Goal: Task Accomplishment & Management: Use online tool/utility

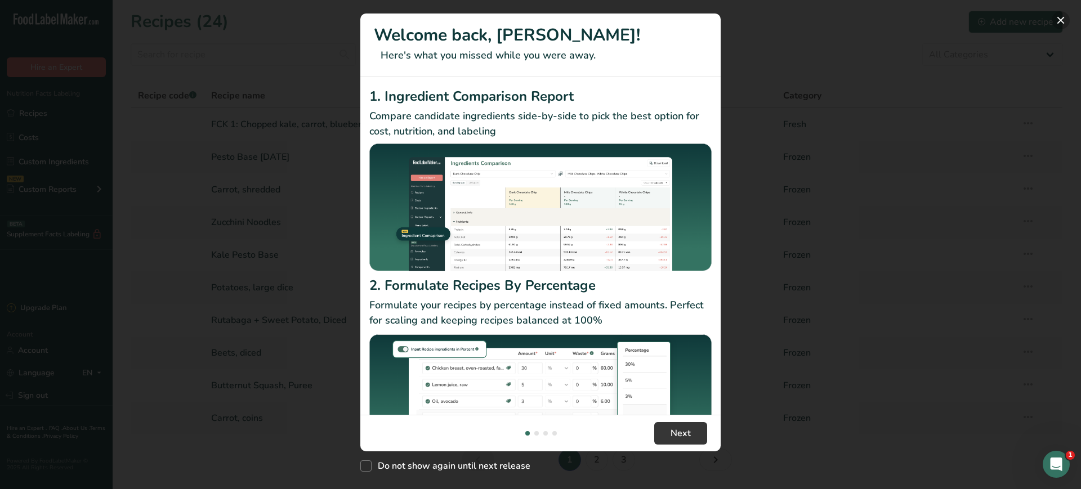
click at [1058, 21] on button "New Features" at bounding box center [1061, 20] width 18 height 18
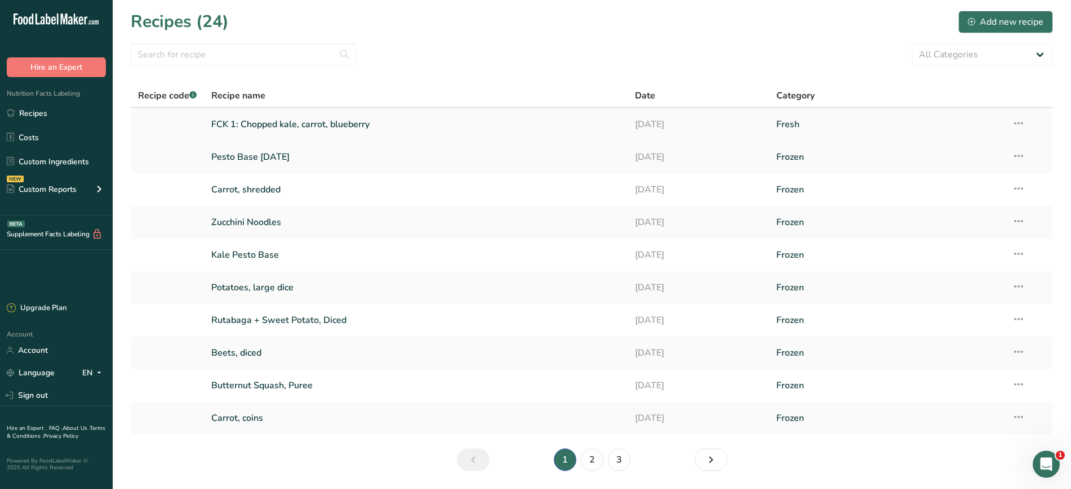
click at [282, 130] on link "FCK 1: Chopped kale, carrot, blueberry" at bounding box center [416, 125] width 411 height 24
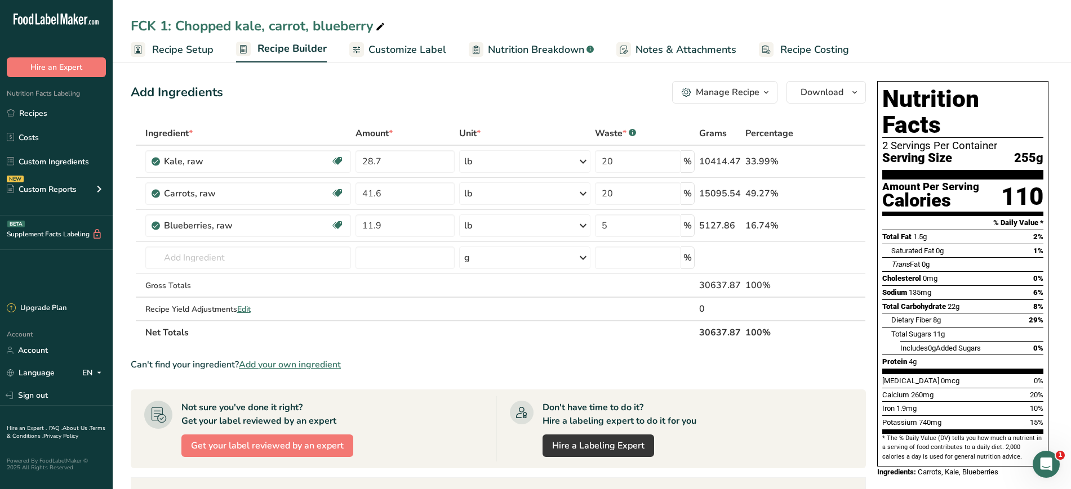
click at [742, 99] on button "Manage Recipe" at bounding box center [724, 92] width 105 height 23
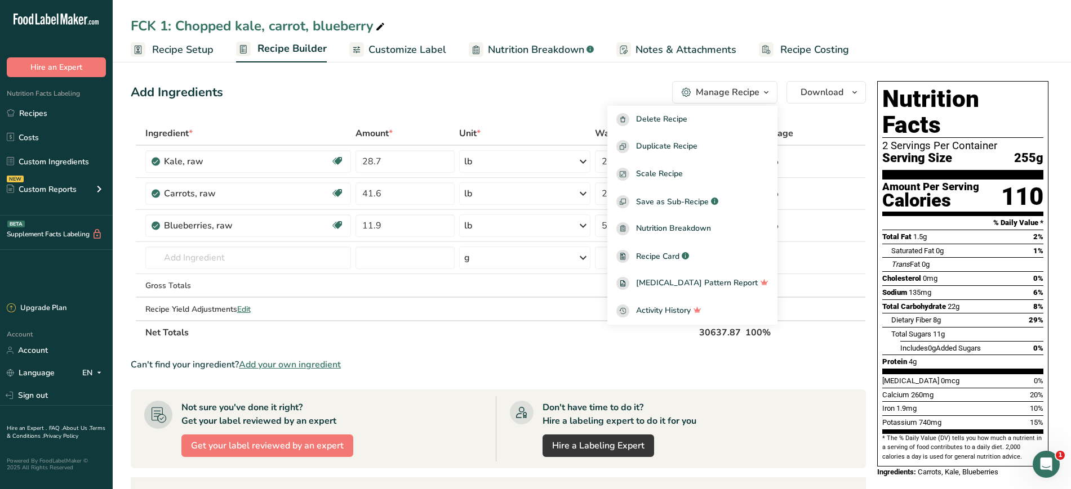
click at [603, 76] on section "Add Ingredients Manage Recipe Delete Recipe Duplicate Recipe Scale Recipe Save …" at bounding box center [592, 395] width 958 height 672
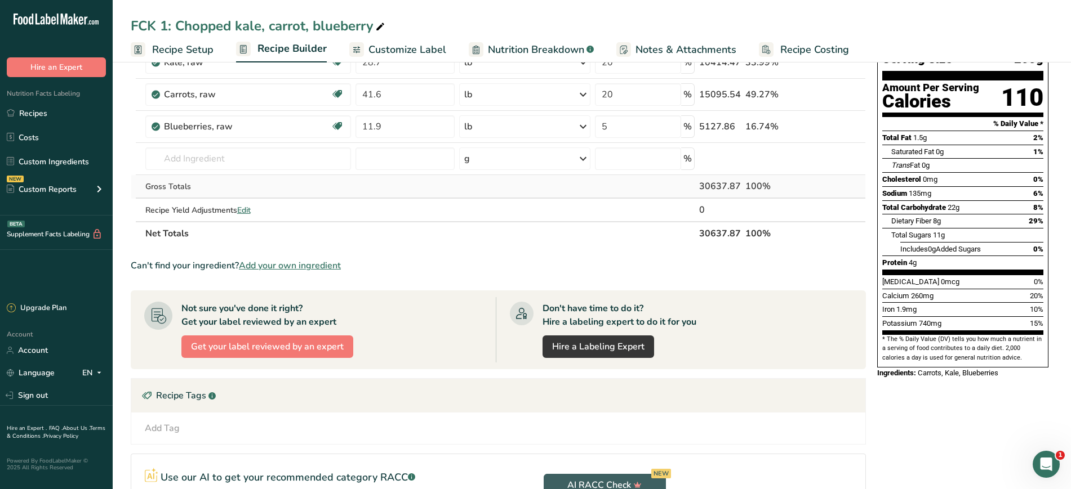
scroll to position [98, 0]
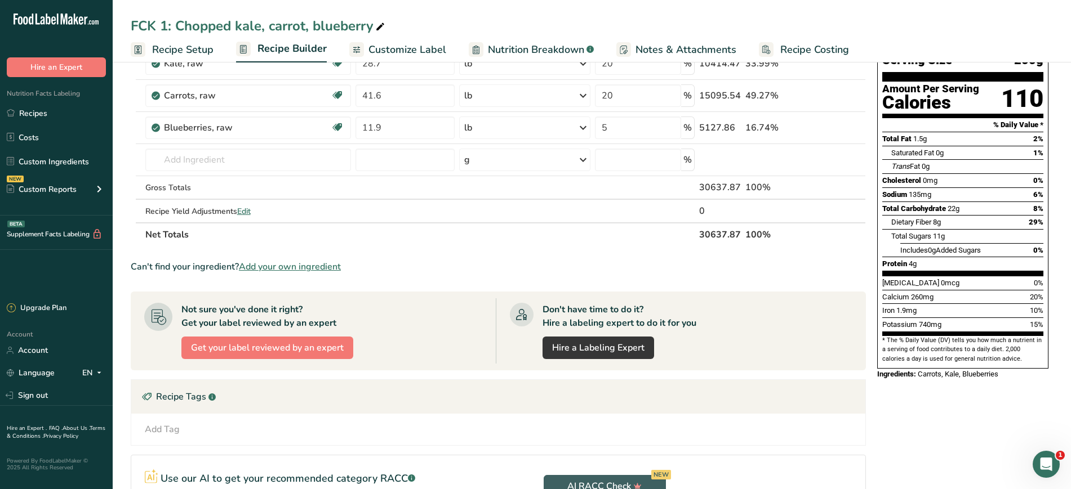
click at [286, 265] on span "Add your own ingredient" at bounding box center [290, 267] width 102 height 14
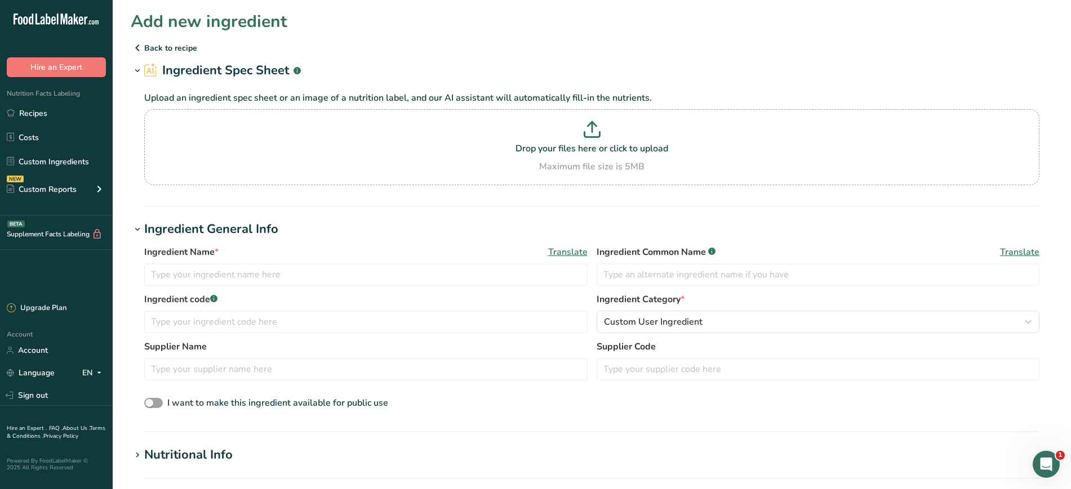
click at [149, 44] on p "Back to recipe" at bounding box center [592, 48] width 922 height 14
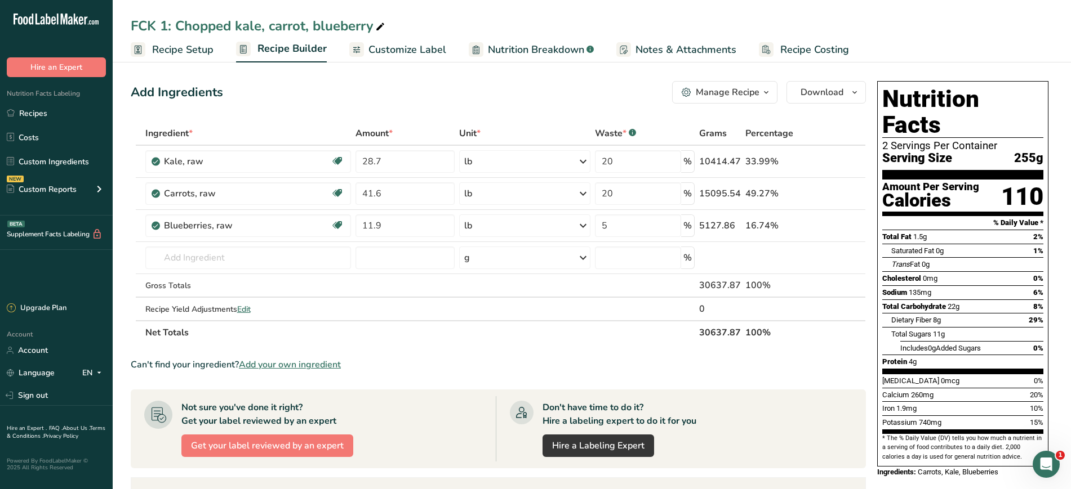
click at [137, 106] on div "Add Ingredients Manage Recipe Delete Recipe Duplicate Recipe Scale Recipe Save …" at bounding box center [502, 395] width 742 height 636
click at [245, 311] on span "Edit" at bounding box center [244, 309] width 14 height 11
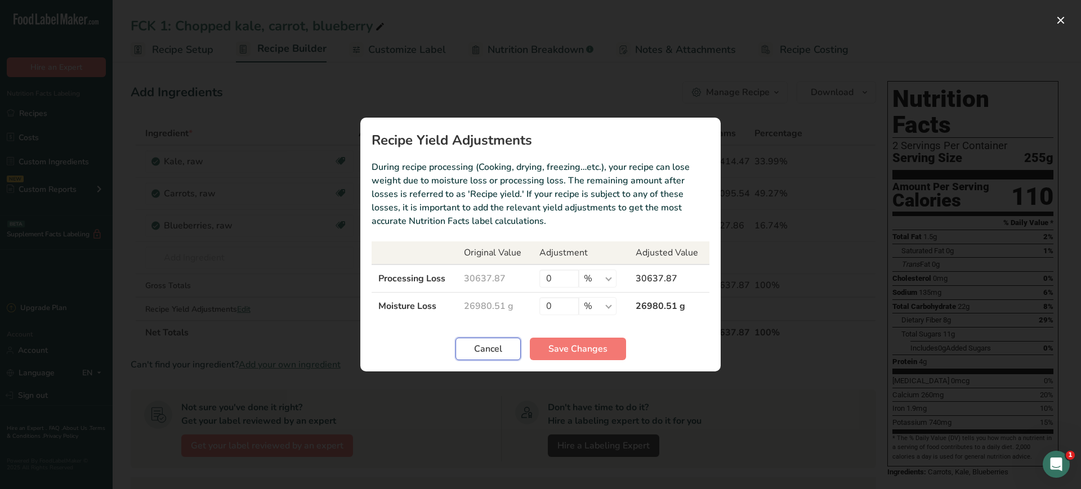
click at [489, 349] on span "Cancel" at bounding box center [488, 349] width 28 height 14
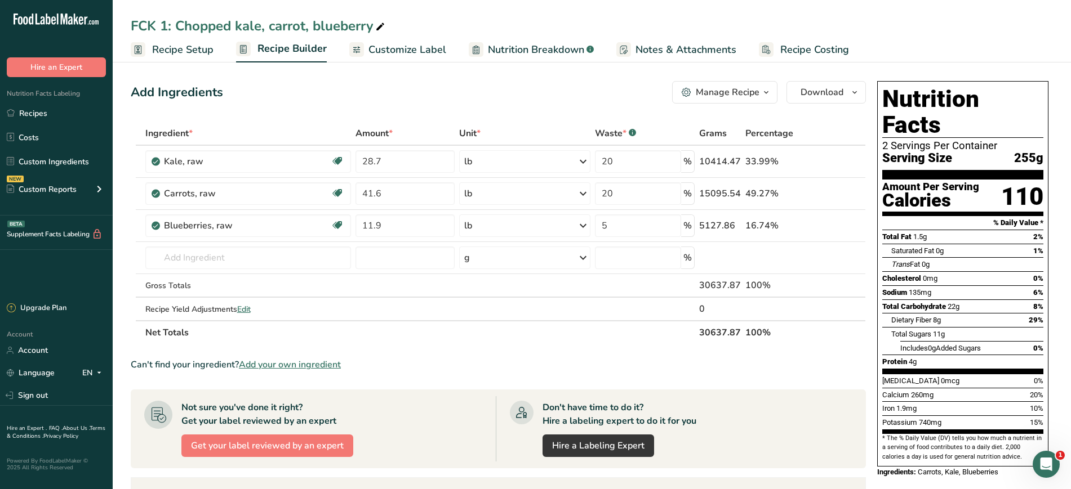
click at [178, 57] on span "Recipe Setup" at bounding box center [182, 49] width 61 height 15
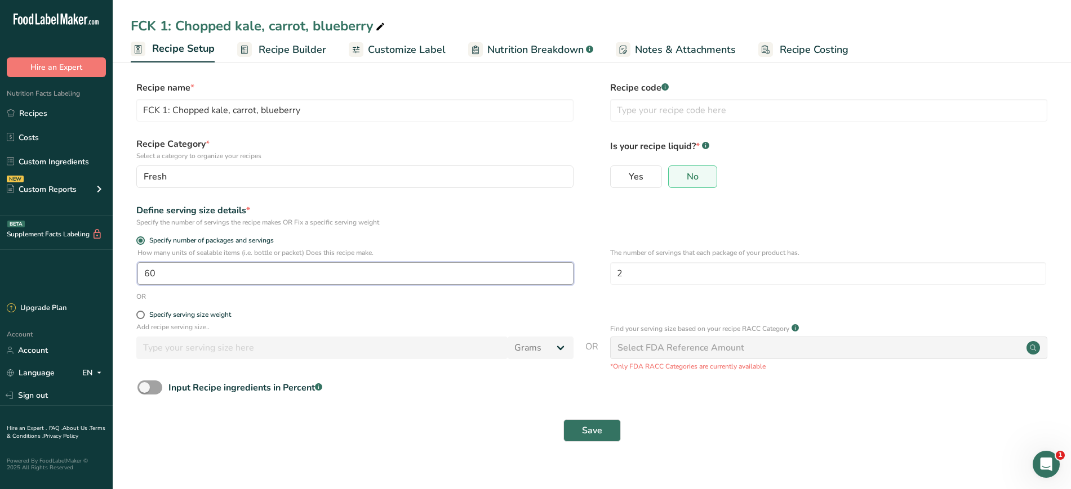
drag, startPoint x: 371, startPoint y: 273, endPoint x: 124, endPoint y: 274, distance: 246.7
click at [124, 274] on section "Recipe name * FCK 1: Chopped kale, carrot, blueberry Recipe code .a-a{fill:#347…" at bounding box center [592, 263] width 958 height 408
type input "1"
type input "50"
click at [600, 425] on span "Save" at bounding box center [592, 431] width 20 height 14
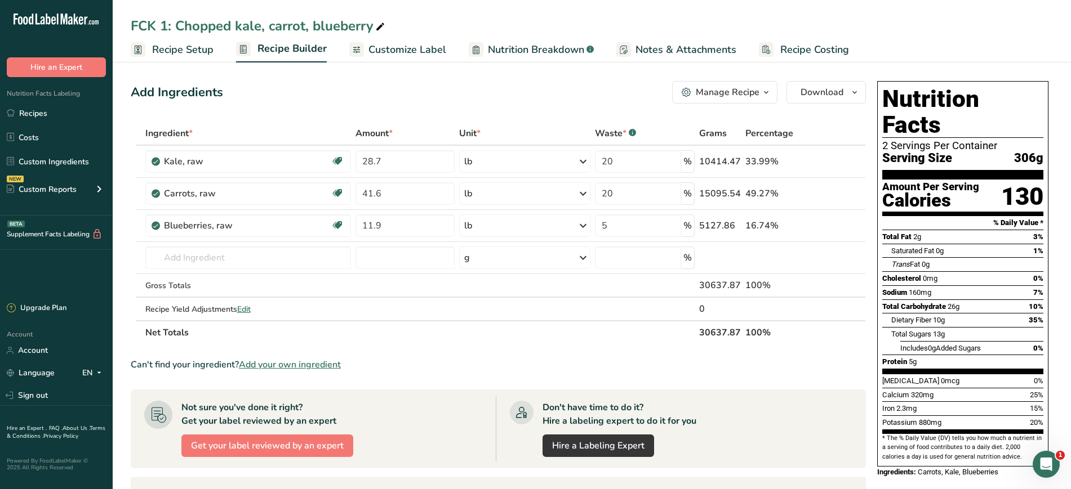
click at [160, 57] on span "Recipe Setup" at bounding box center [182, 49] width 61 height 15
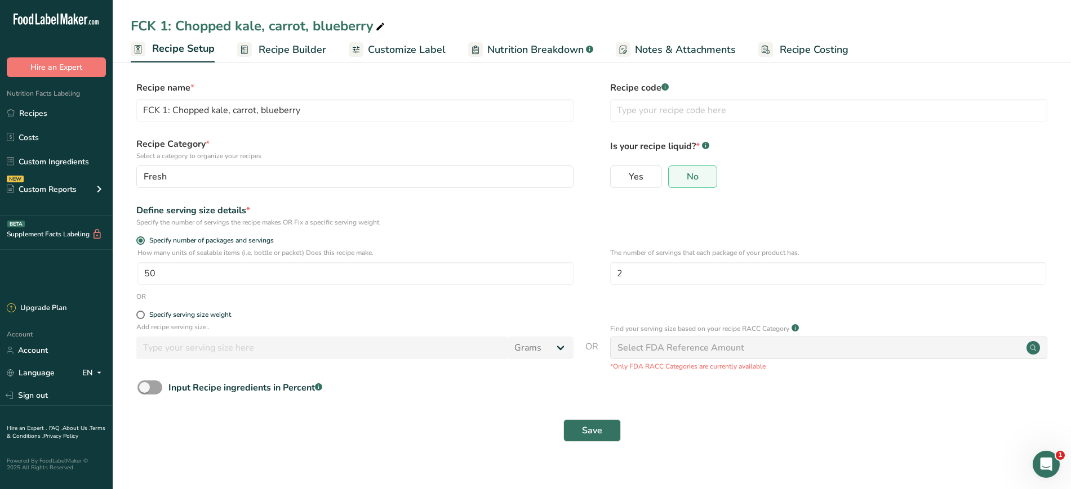
click at [247, 287] on div "How many units of sealable items (i.e. bottle or packet) Does this recipe make.…" at bounding box center [592, 270] width 922 height 44
drag, startPoint x: 209, startPoint y: 272, endPoint x: 47, endPoint y: 299, distance: 165.0
click at [47, 299] on div ".a-20{fill:#fff;} Hire an Expert Nutrition Facts Labeling Recipes Costs Custom …" at bounding box center [535, 244] width 1071 height 489
type input "1"
click at [572, 433] on button "Save" at bounding box center [591, 431] width 57 height 23
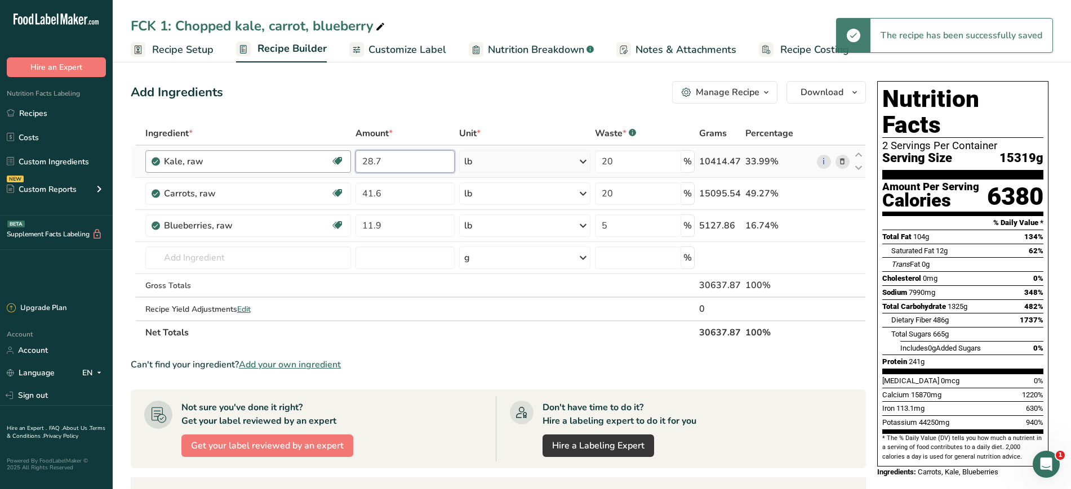
drag, startPoint x: 411, startPoint y: 151, endPoint x: 264, endPoint y: 161, distance: 147.9
click at [264, 161] on tr "Kale, raw Source of Antioxidants Dairy free Gluten free Vegan Vegetarian Soy fr…" at bounding box center [498, 162] width 734 height 32
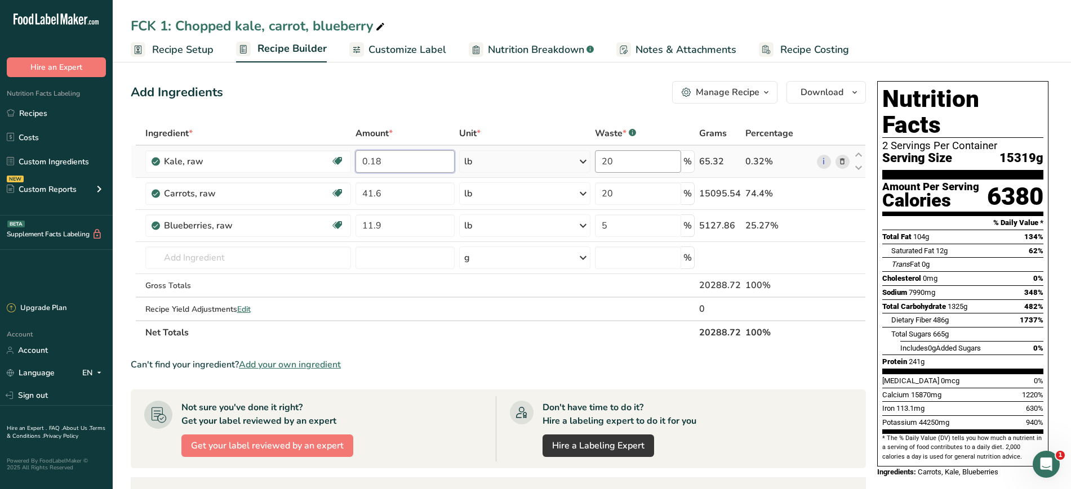
type input "0.18"
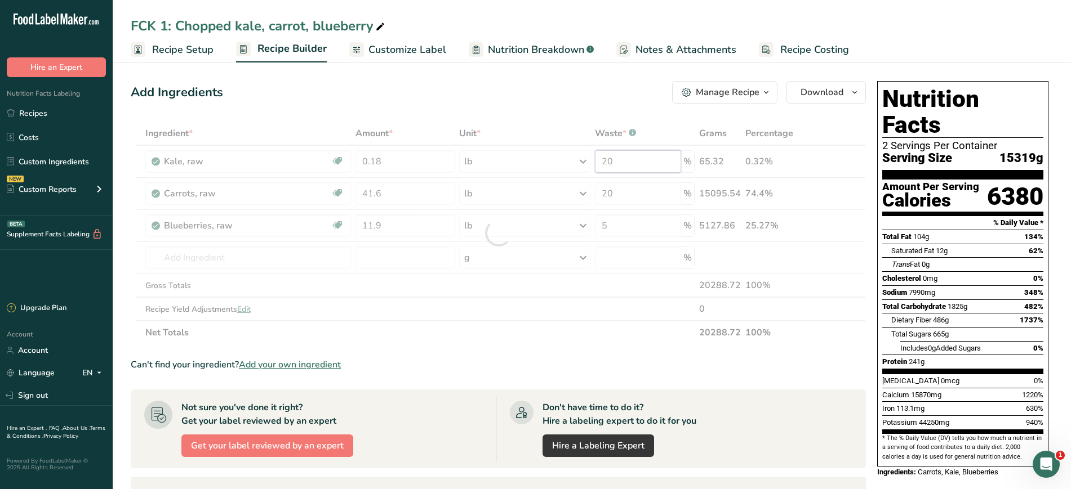
drag, startPoint x: 667, startPoint y: 158, endPoint x: 495, endPoint y: 174, distance: 172.5
click at [495, 174] on div "Ingredient * Amount * Unit * Waste * .a-a{fill:#347362;}.b-a{fill:#fff;} Grams …" at bounding box center [498, 233] width 735 height 223
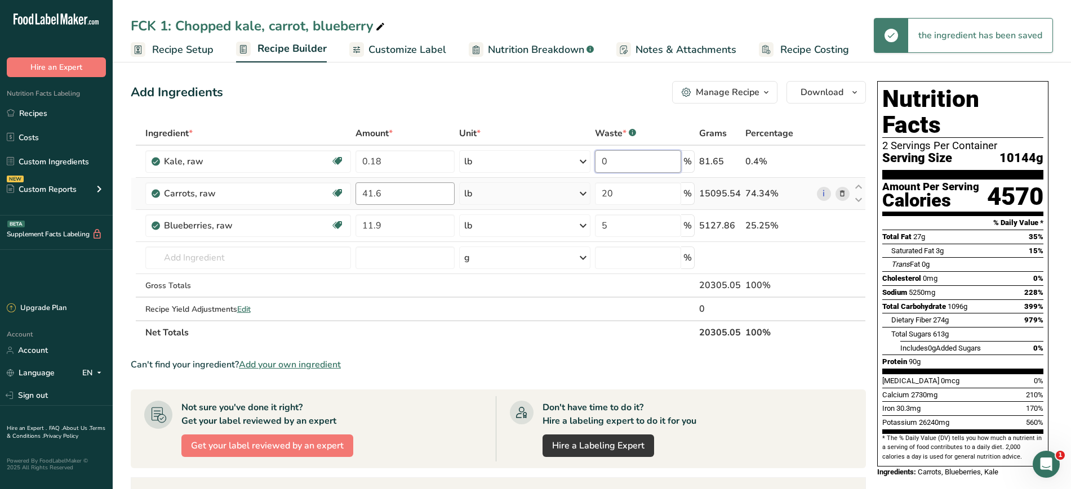
type input "0"
click at [391, 195] on div "Ingredient * Amount * Unit * Waste * .a-a{fill:#347362;}.b-a{fill:#fff;} Grams …" at bounding box center [498, 233] width 735 height 223
drag, startPoint x: 391, startPoint y: 195, endPoint x: 293, endPoint y: 199, distance: 98.7
click at [293, 199] on tr "Carrots, raw Dairy free Gluten free Vegan Vegetarian Soy free 41.6 lb Portions …" at bounding box center [498, 194] width 734 height 32
type input "0.1"
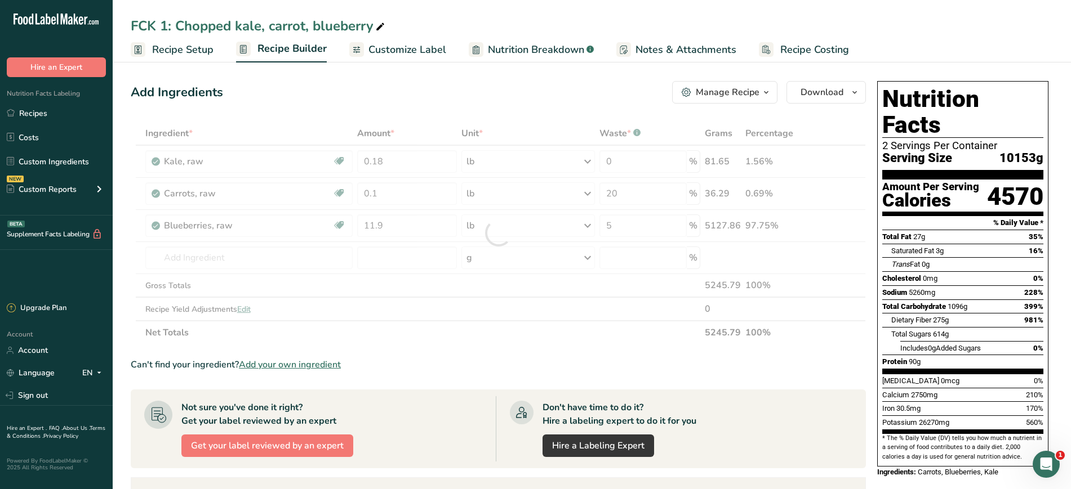
click at [496, 340] on div "Ingredient * Amount * Unit * Waste * .a-a{fill:#347362;}.b-a{fill:#fff;} Grams …" at bounding box center [498, 233] width 735 height 223
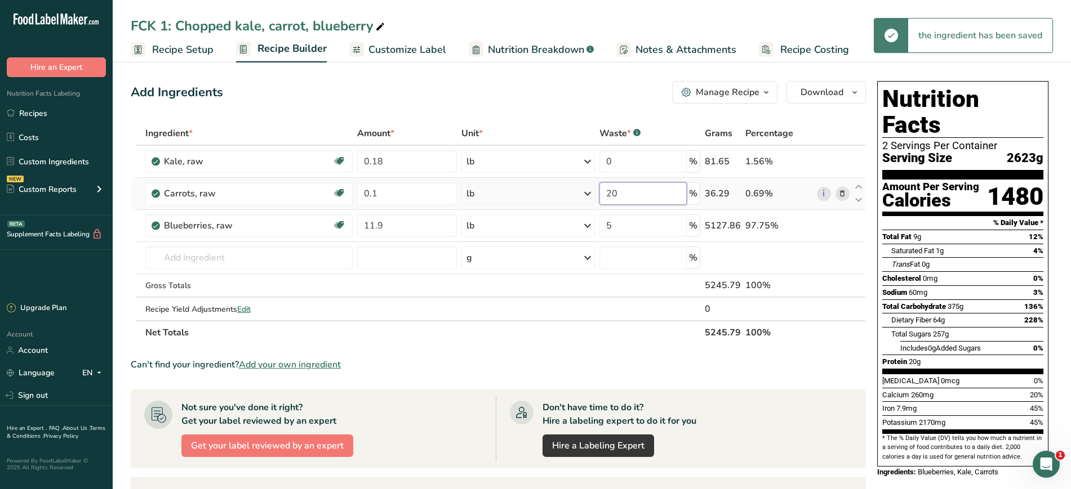
drag, startPoint x: 645, startPoint y: 194, endPoint x: 544, endPoint y: 191, distance: 101.4
click at [544, 191] on tr "Carrots, raw Dairy free Gluten free Vegan Vegetarian Soy free 0.1 lb Portions 1…" at bounding box center [498, 194] width 734 height 32
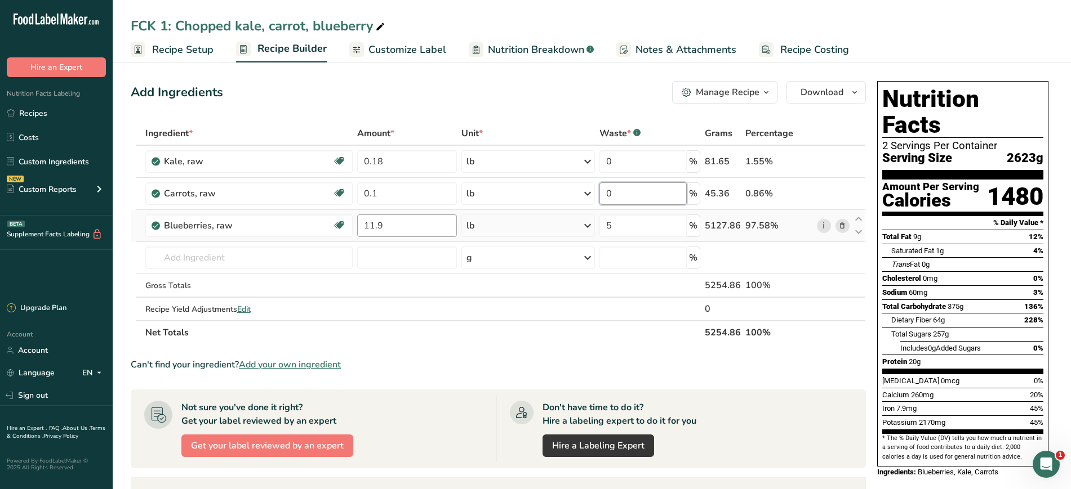
type input "0"
click at [368, 233] on div "Ingredient * Amount * Unit * Waste * .a-a{fill:#347362;}.b-a{fill:#fff;} Grams …" at bounding box center [498, 233] width 735 height 223
drag, startPoint x: 414, startPoint y: 233, endPoint x: 304, endPoint y: 240, distance: 110.6
click at [304, 240] on tr "Blueberries, raw Source of Antioxidants Dairy free Gluten free Vegan Vegetarian…" at bounding box center [498, 226] width 734 height 32
type input "2"
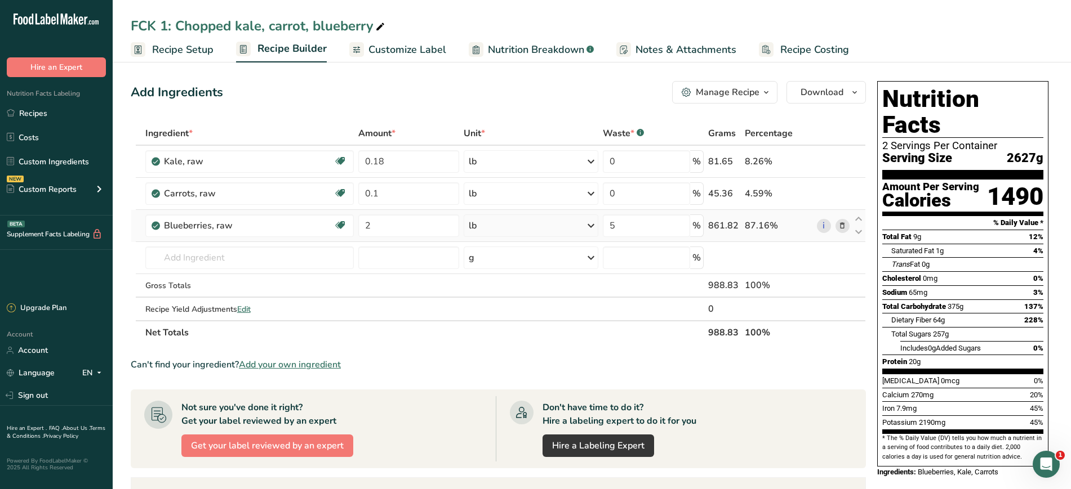
click at [504, 223] on div "Ingredient * Amount * Unit * Waste * .a-a{fill:#347362;}.b-a{fill:#fff;} Grams …" at bounding box center [498, 233] width 735 height 223
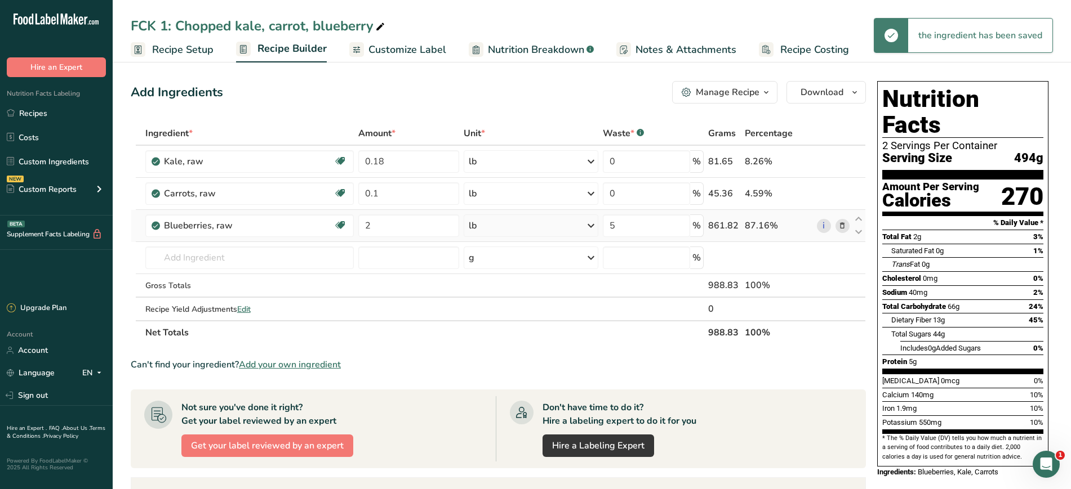
click at [504, 223] on div "lb" at bounding box center [530, 226] width 135 height 23
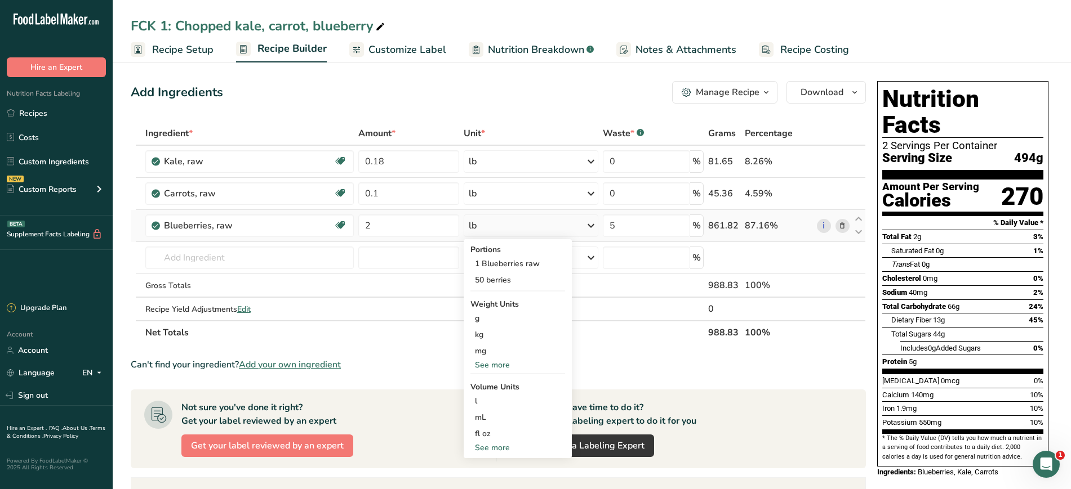
click at [491, 362] on div "See more" at bounding box center [517, 365] width 95 height 12
click at [487, 400] on div "oz" at bounding box center [517, 400] width 95 height 16
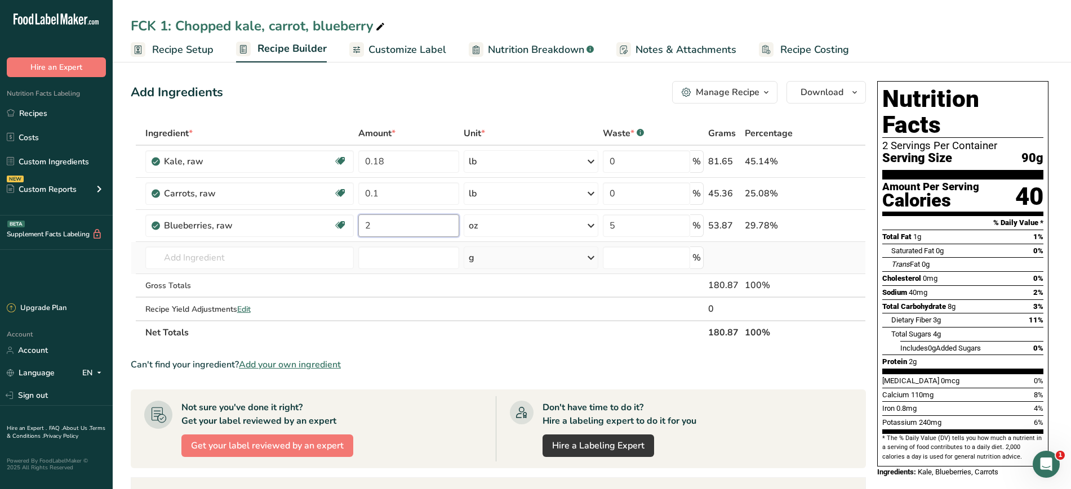
drag, startPoint x: 414, startPoint y: 226, endPoint x: 311, endPoint y: 244, distance: 105.1
click at [311, 244] on tbody "Kale, raw Source of Antioxidants Dairy free Gluten free Vegan Vegetarian Soy fr…" at bounding box center [498, 233] width 734 height 175
type input "1"
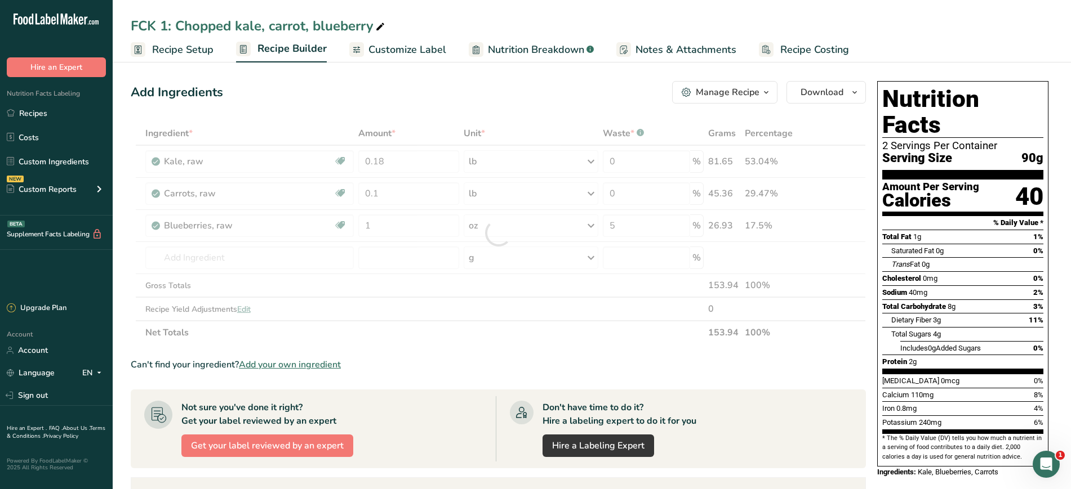
click at [521, 363] on div "Can't find your ingredient? Add your own ingredient" at bounding box center [498, 365] width 735 height 14
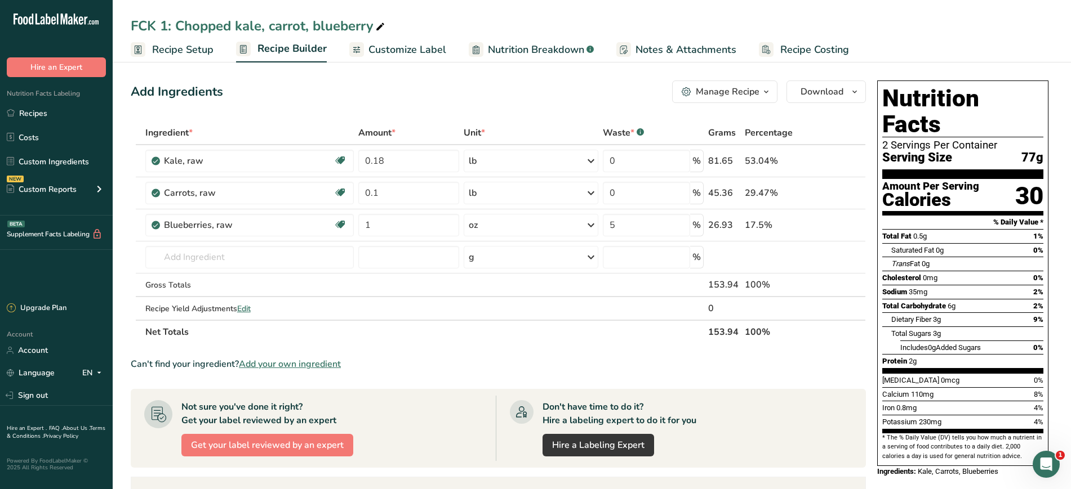
scroll to position [1, 0]
click at [409, 54] on span "Customize Label" at bounding box center [407, 49] width 78 height 15
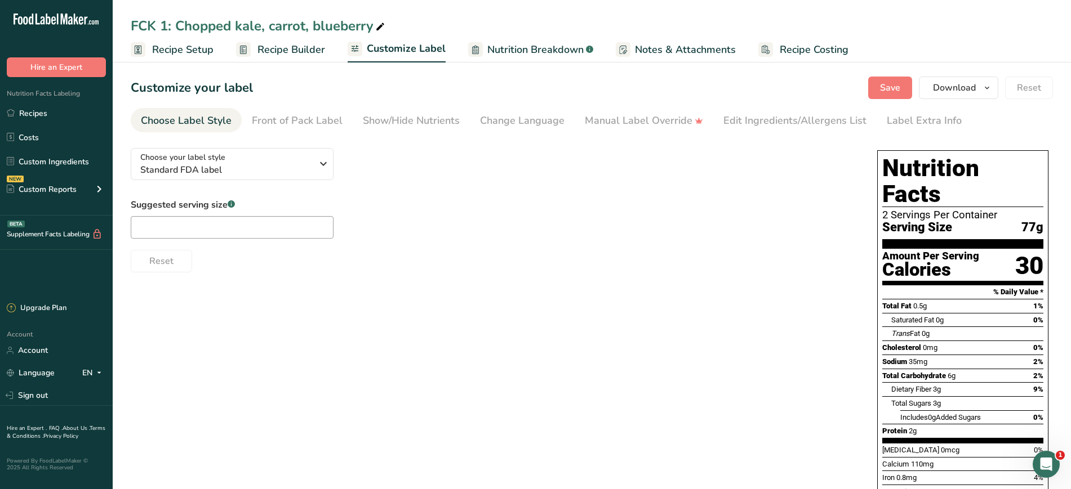
click at [540, 53] on span "Nutrition Breakdown" at bounding box center [535, 49] width 96 height 15
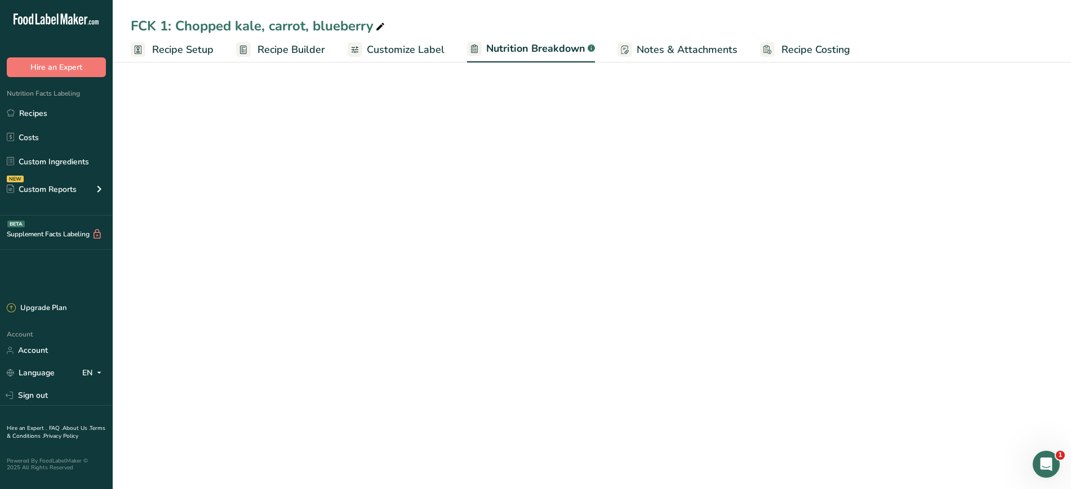
select select "Calories"
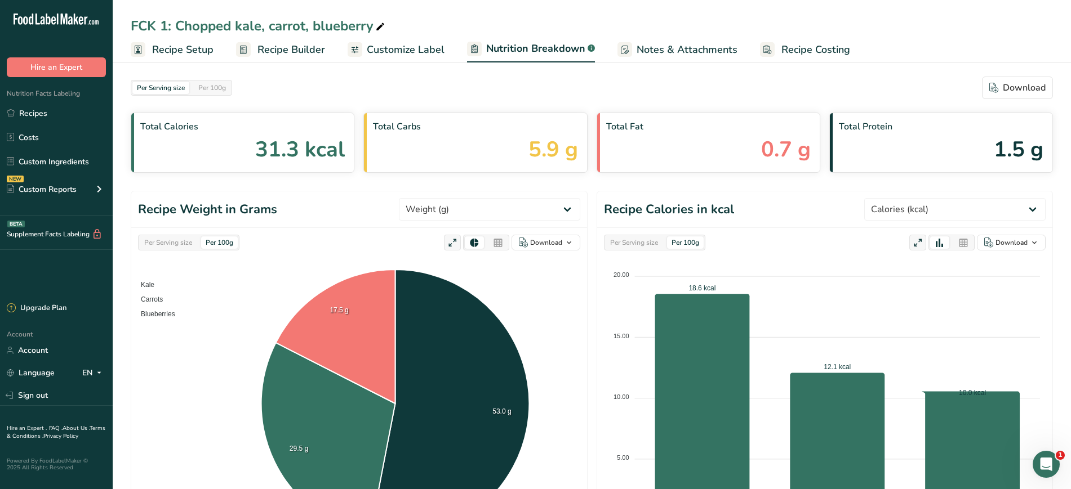
click at [194, 50] on span "Recipe Setup" at bounding box center [182, 49] width 61 height 15
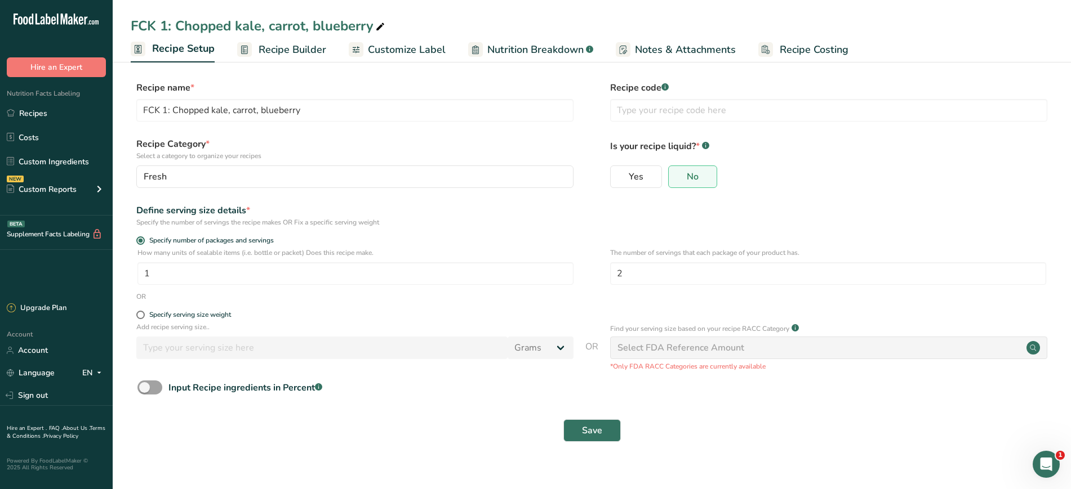
click at [272, 55] on span "Recipe Builder" at bounding box center [292, 49] width 68 height 15
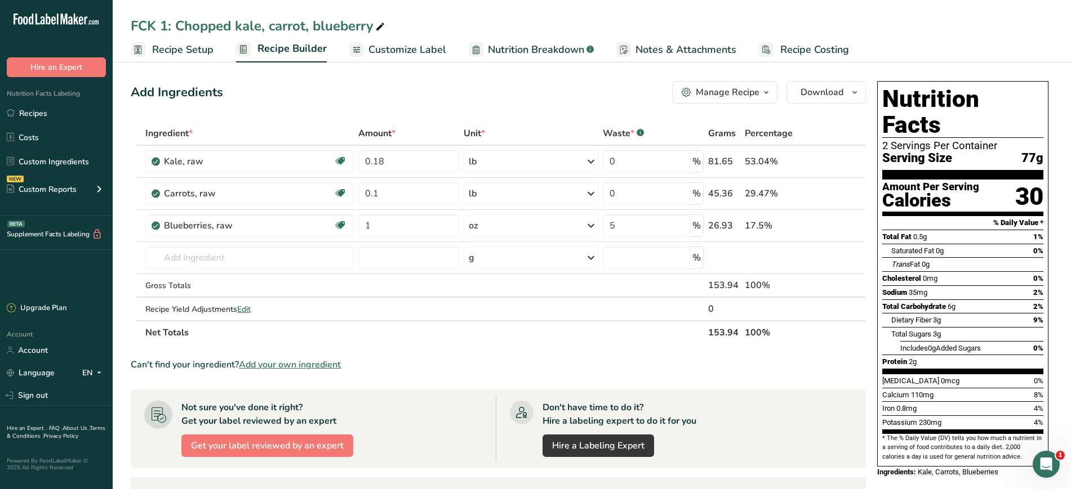
click at [750, 97] on div "Manage Recipe" at bounding box center [727, 93] width 64 height 14
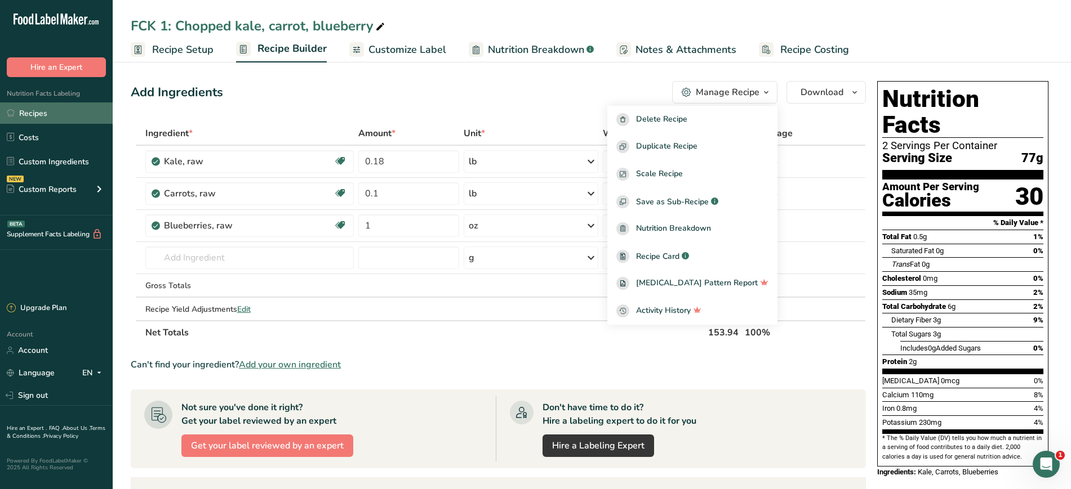
click at [60, 114] on link "Recipes" at bounding box center [56, 112] width 113 height 21
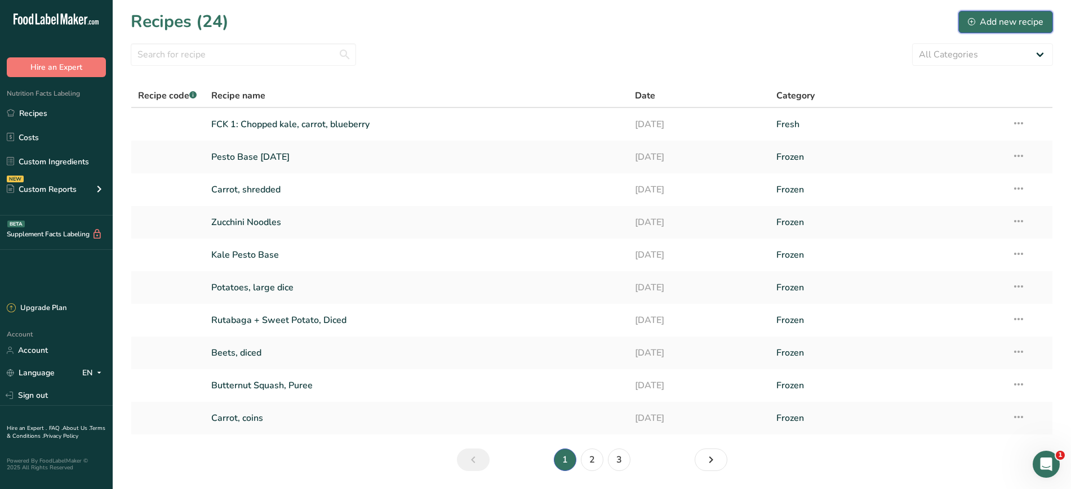
click at [1018, 23] on div "Add new recipe" at bounding box center [1005, 22] width 75 height 14
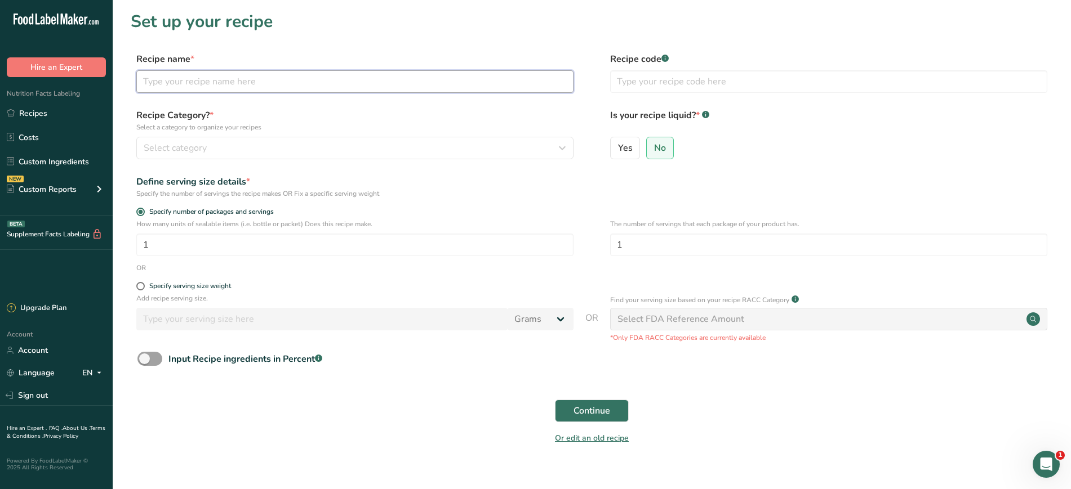
click at [365, 87] on input "text" at bounding box center [354, 81] width 437 height 23
type input "Blueberry Vin"
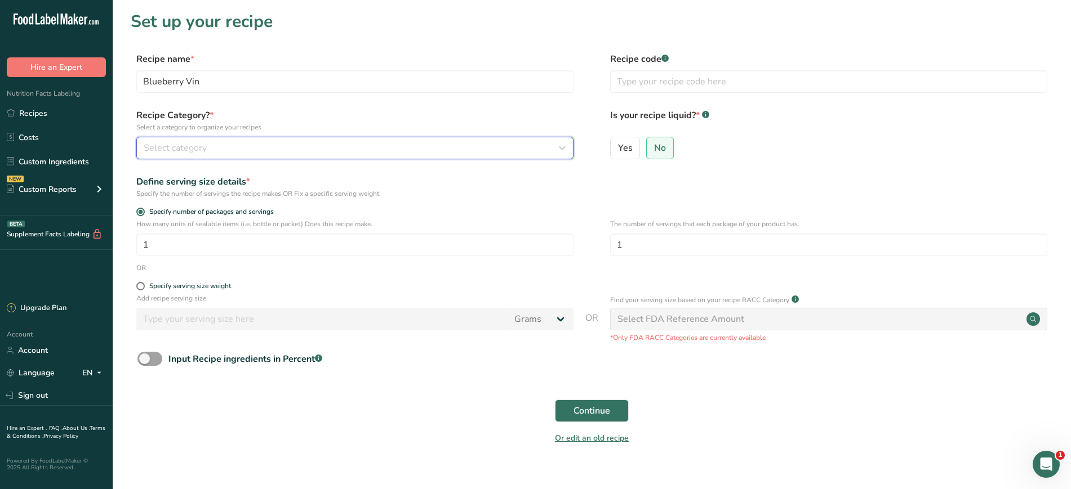
click at [317, 143] on div "Select category" at bounding box center [352, 148] width 416 height 14
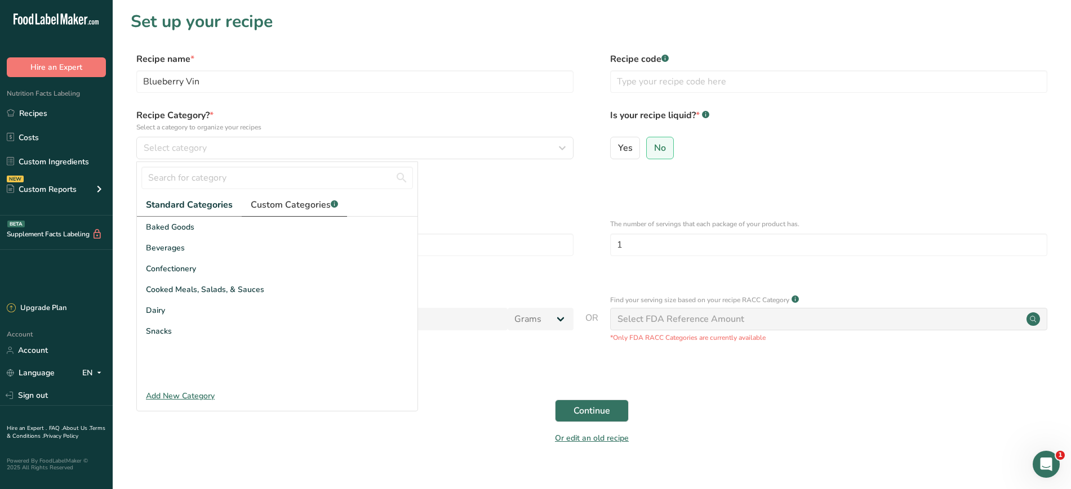
click at [279, 206] on span "Custom Categories .a-a{fill:#347362;}.b-a{fill:#fff;}" at bounding box center [294, 205] width 87 height 14
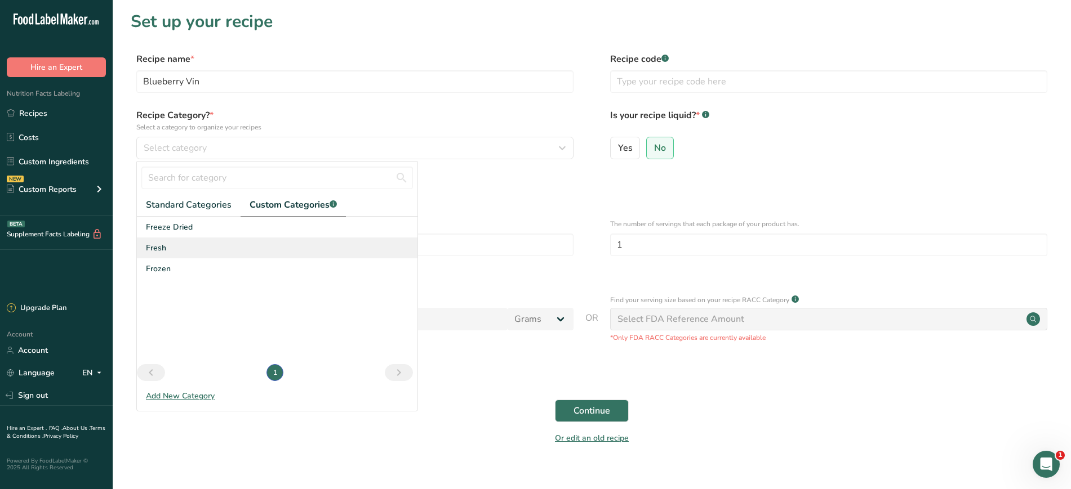
click at [204, 249] on div "Fresh" at bounding box center [277, 248] width 280 height 21
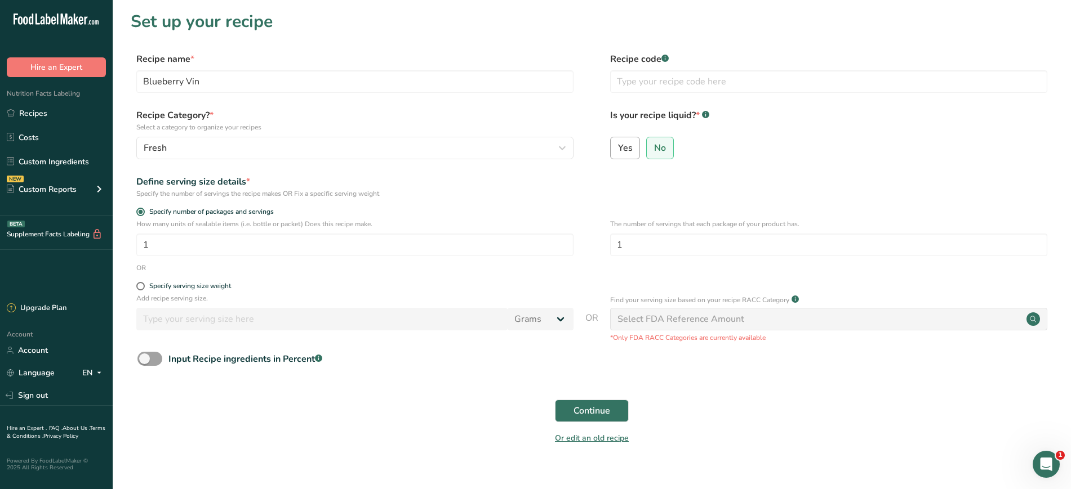
click at [620, 150] on span "Yes" at bounding box center [625, 147] width 15 height 11
click at [618, 150] on input "Yes" at bounding box center [613, 147] width 7 height 7
radio input "true"
radio input "false"
select select "22"
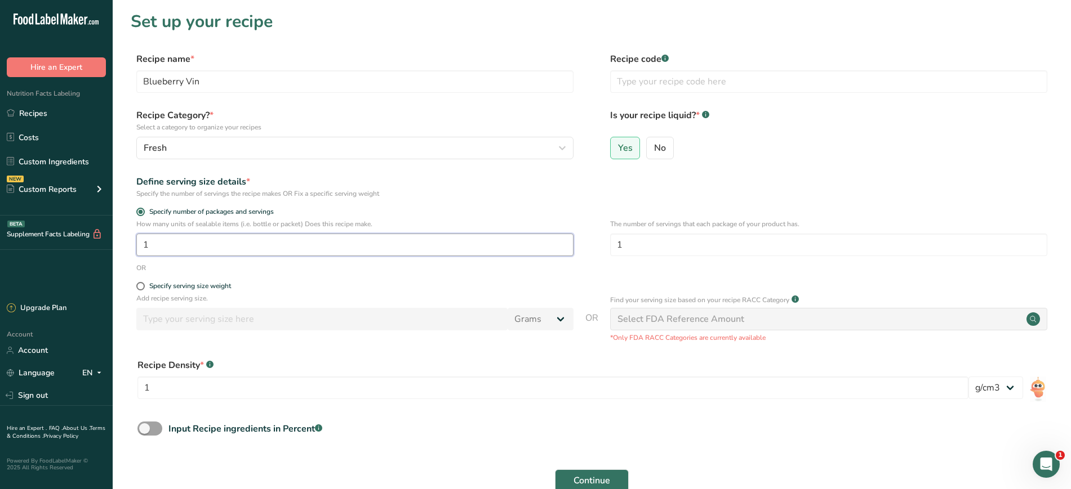
click at [189, 243] on input "1" at bounding box center [354, 245] width 437 height 23
drag, startPoint x: 151, startPoint y: 247, endPoint x: 74, endPoint y: 264, distance: 78.3
click at [74, 264] on div ".a-20{fill:#fff;} Hire an Expert Nutrition Facts Labeling Recipes Costs Custom …" at bounding box center [535, 288] width 1071 height 576
type input "50"
click at [636, 246] on input "1" at bounding box center [828, 245] width 437 height 23
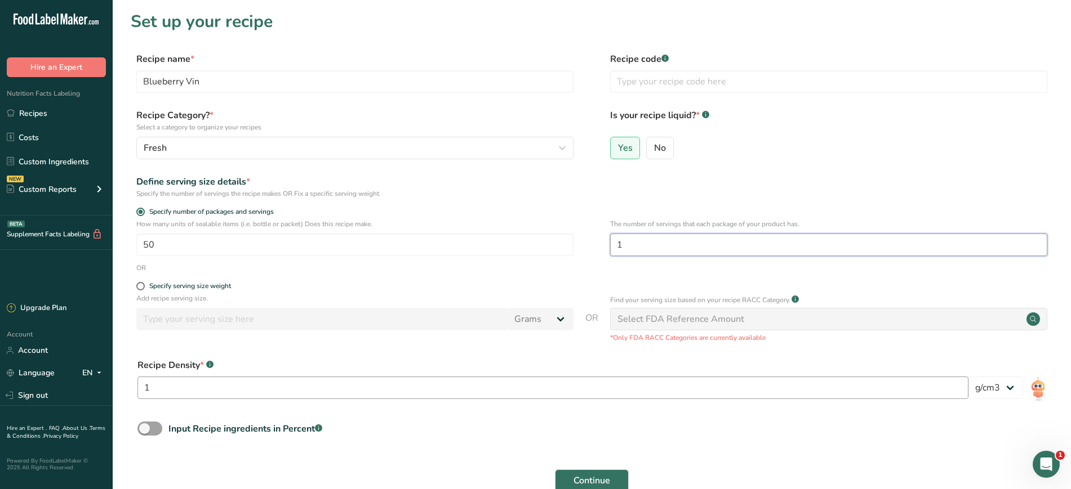
scroll to position [86, 0]
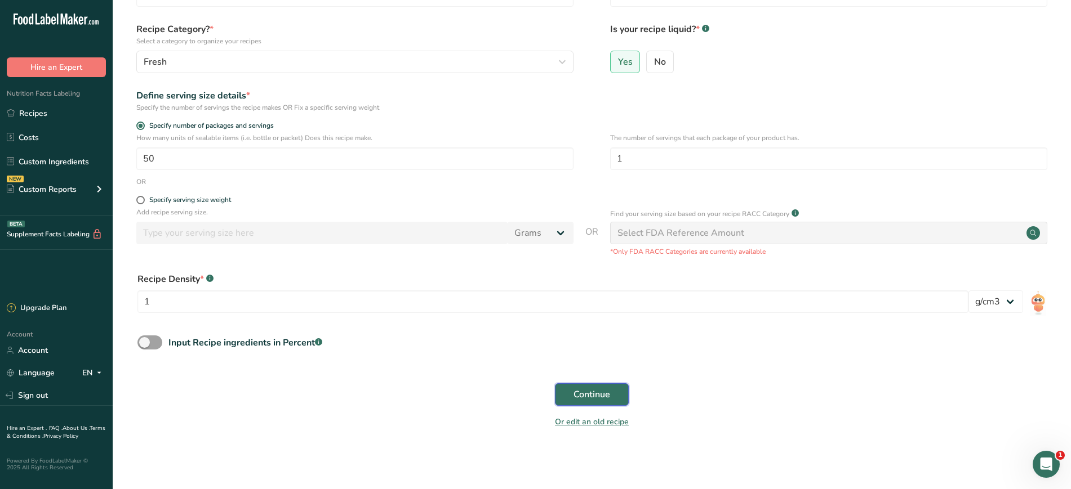
click at [579, 388] on span "Continue" at bounding box center [591, 395] width 37 height 14
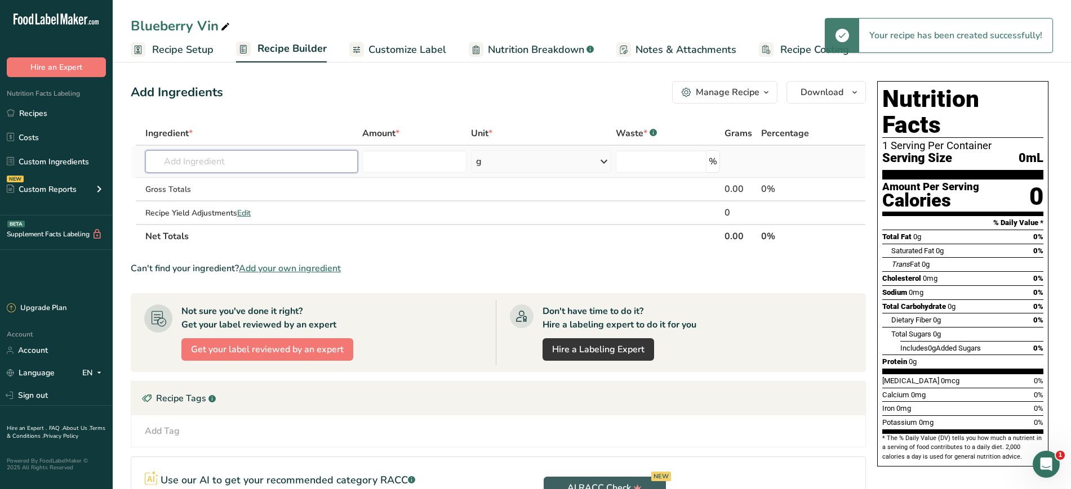
click at [235, 160] on input "text" at bounding box center [251, 161] width 212 height 23
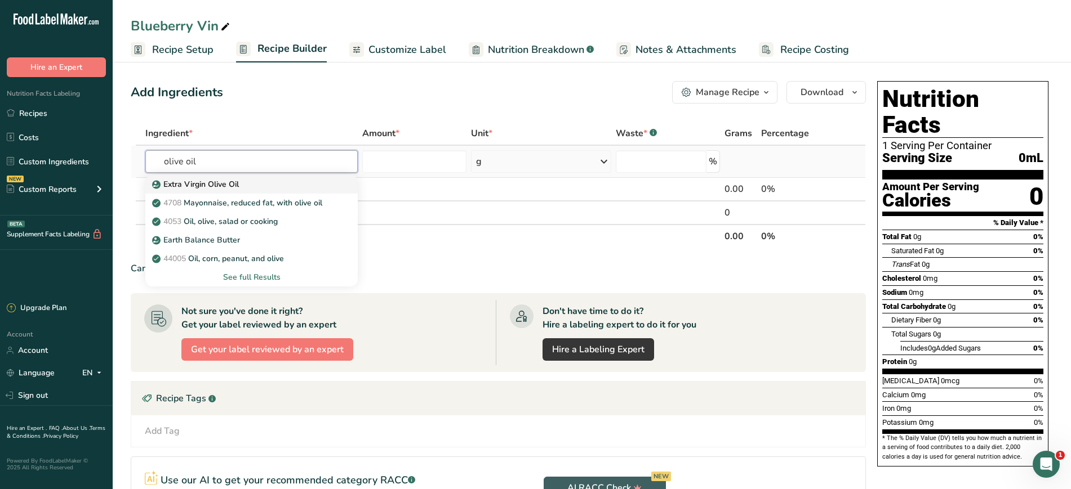
type input "olive oil"
click at [229, 182] on p "Extra Virgin Olive Oil" at bounding box center [196, 185] width 84 height 12
type input "Extra Virgin Olive Oil"
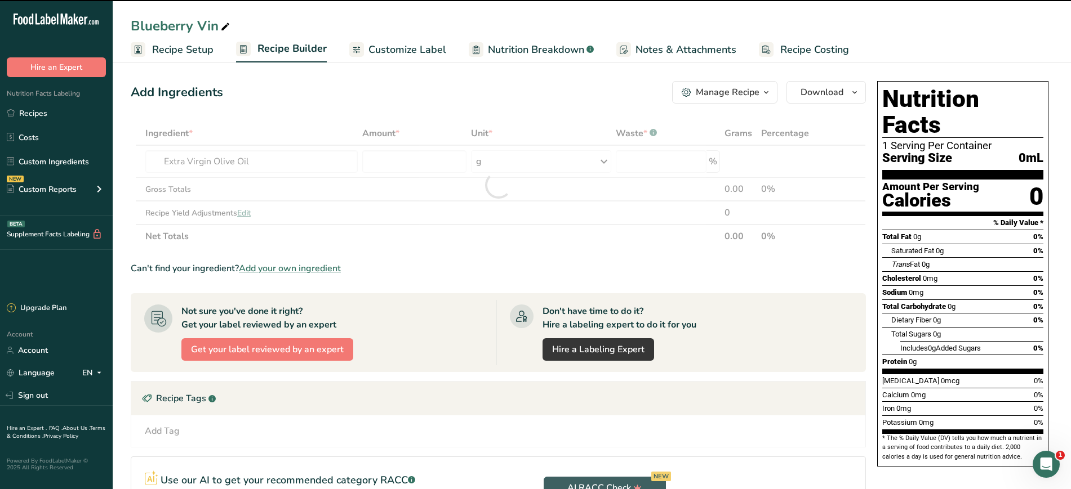
type input "0"
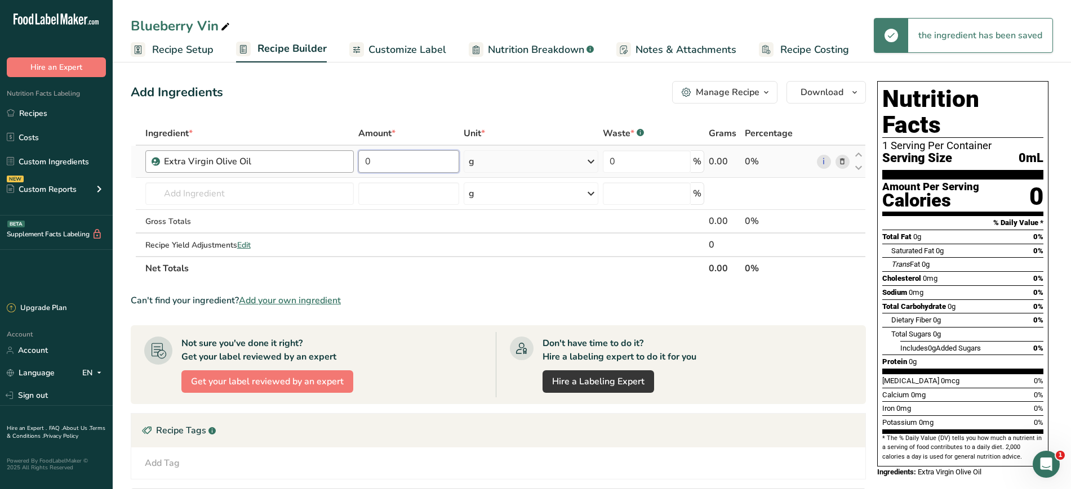
drag, startPoint x: 384, startPoint y: 158, endPoint x: 324, endPoint y: 167, distance: 59.7
click at [324, 167] on tr "Extra Virgin Olive Oil 0 g Weight Units g kg mg See more Volume Units l Volume …" at bounding box center [498, 162] width 734 height 32
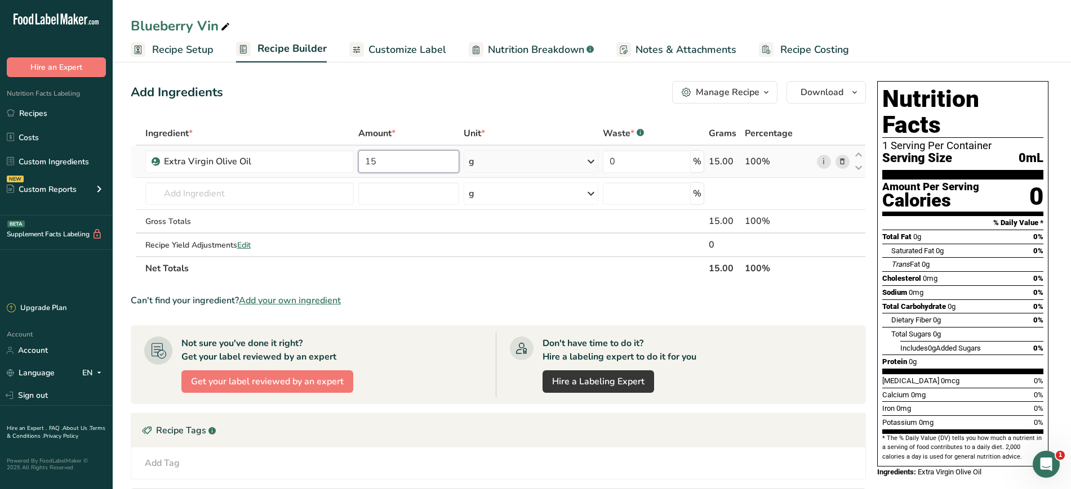
type input "15"
click at [494, 166] on div "Ingredient * Amount * Unit * Waste * .a-a{fill:#347362;}.b-a{fill:#fff;} Grams …" at bounding box center [498, 201] width 735 height 159
click at [494, 166] on div "g" at bounding box center [530, 161] width 134 height 23
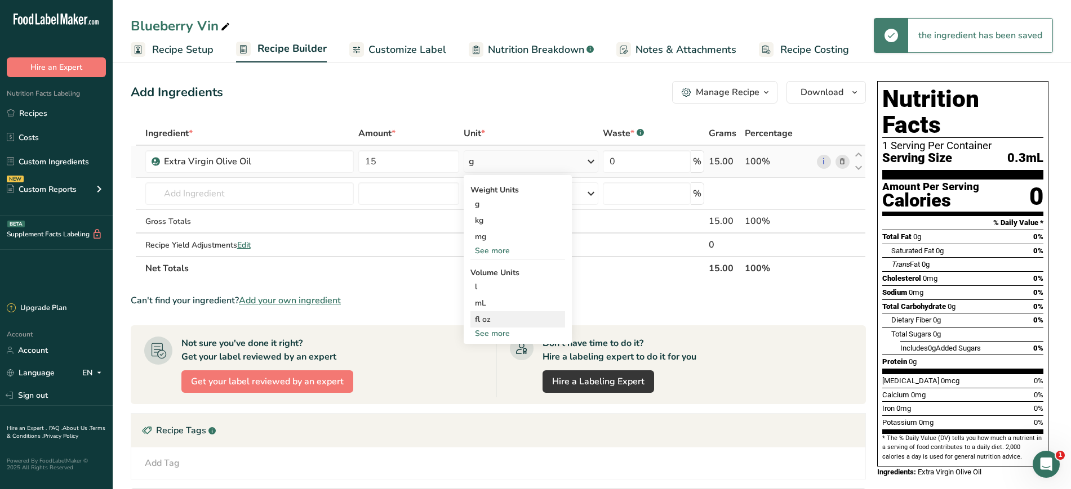
click at [479, 317] on div "fl oz" at bounding box center [518, 320] width 86 height 12
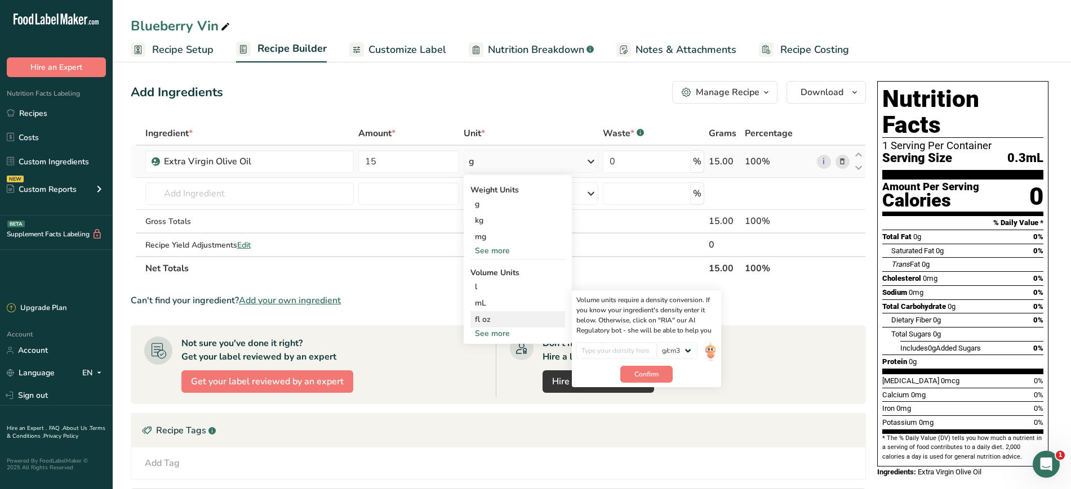
click at [526, 325] on div "fl oz" at bounding box center [518, 320] width 86 height 12
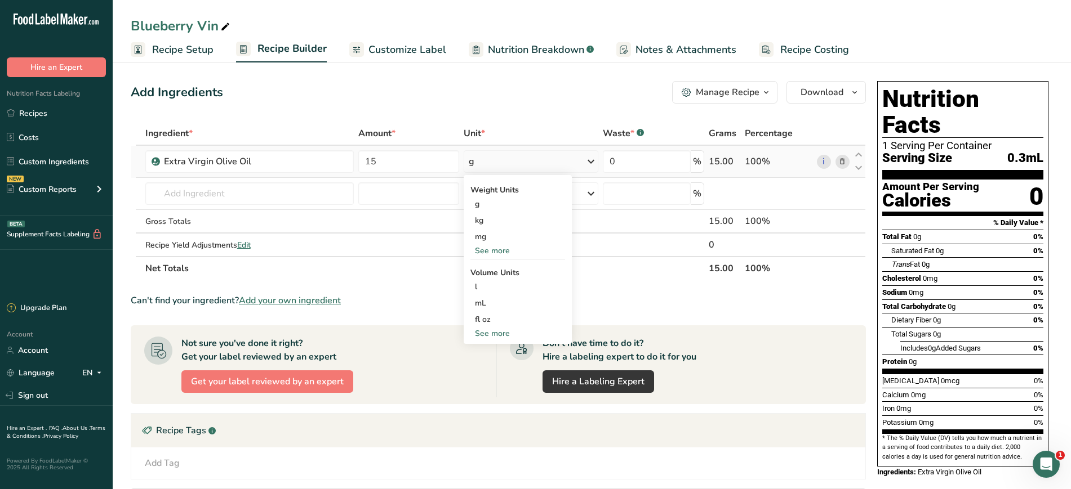
click at [502, 252] on div "See more" at bounding box center [517, 251] width 95 height 12
click at [503, 368] on div "fl oz" at bounding box center [518, 369] width 86 height 12
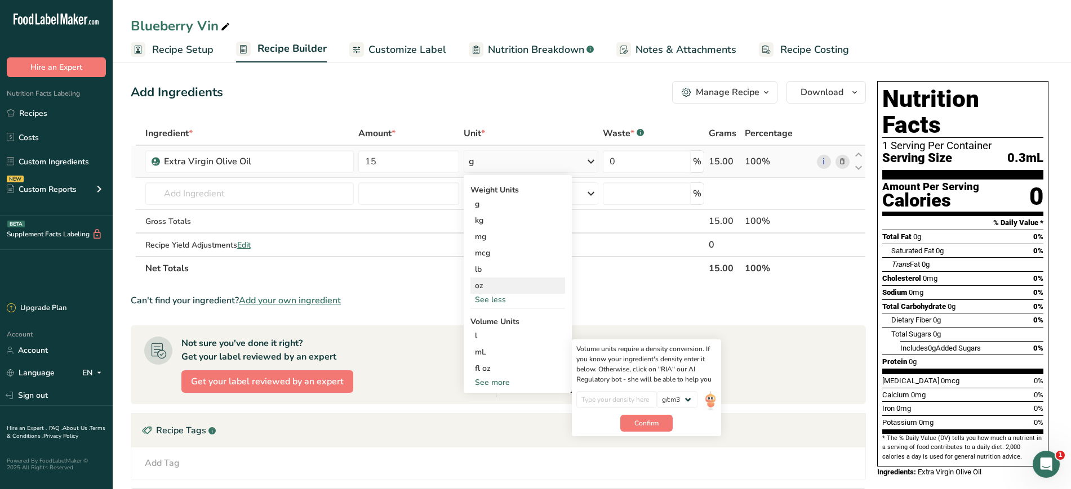
click at [518, 282] on div "oz" at bounding box center [517, 286] width 95 height 16
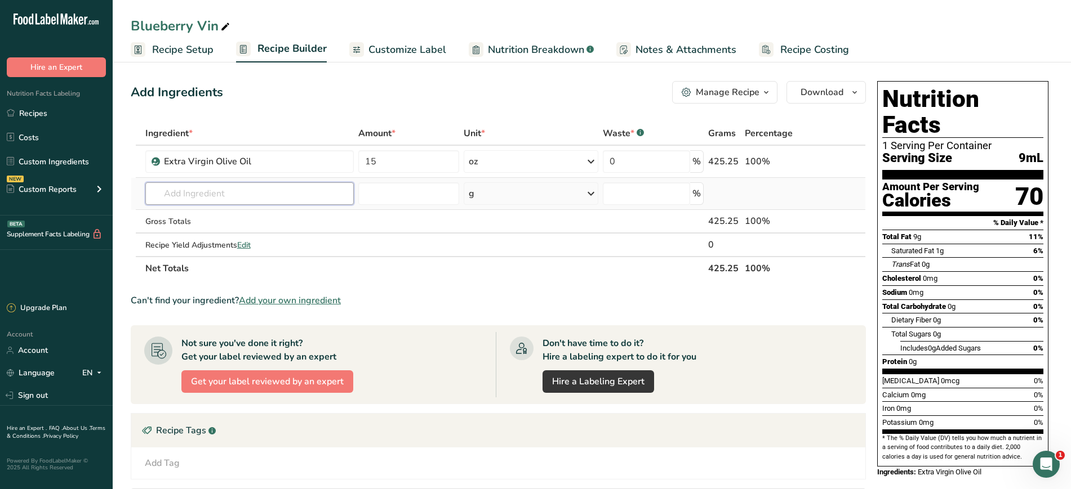
click at [195, 195] on input "text" at bounding box center [249, 193] width 208 height 23
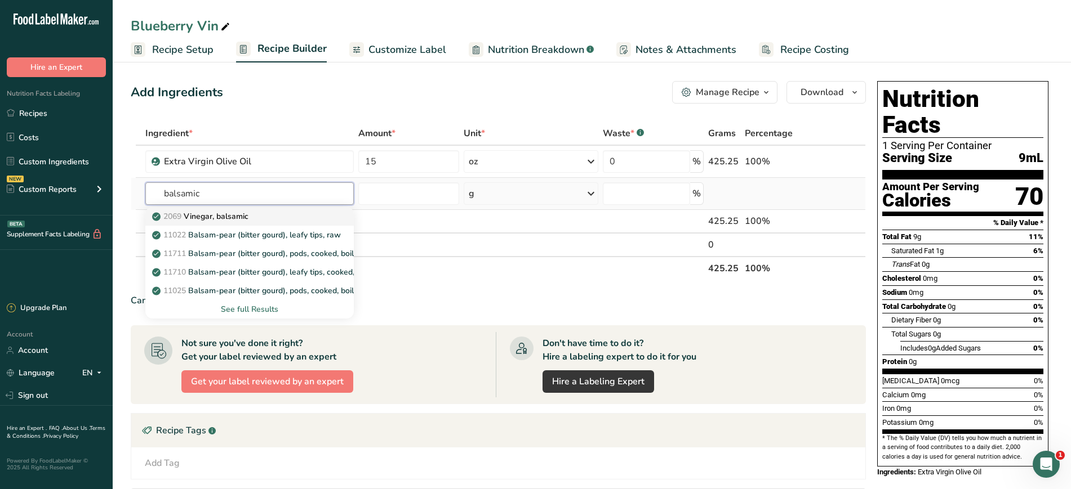
type input "balsamic"
click at [211, 214] on p "2069 Vinegar, balsamic" at bounding box center [201, 217] width 94 height 12
type input "Vinegar, balsamic"
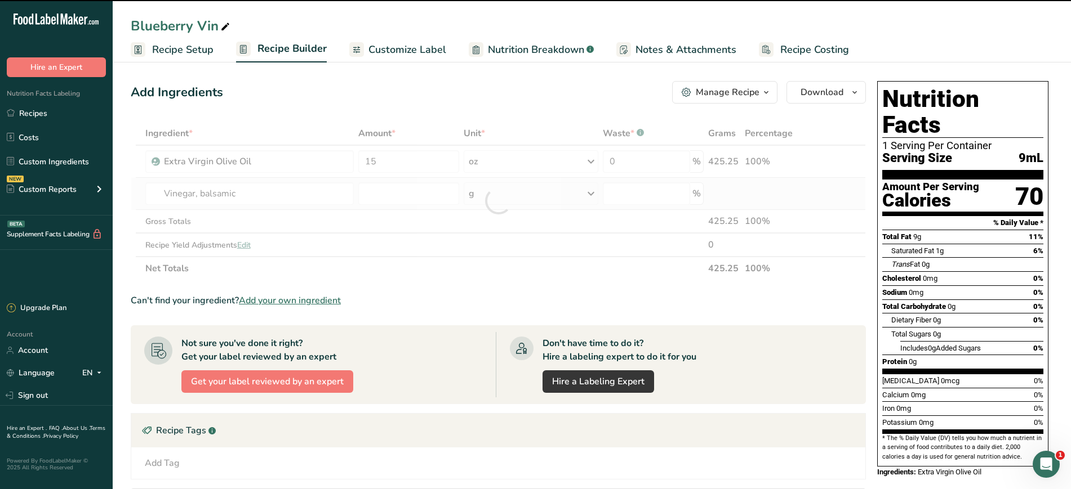
type input "0"
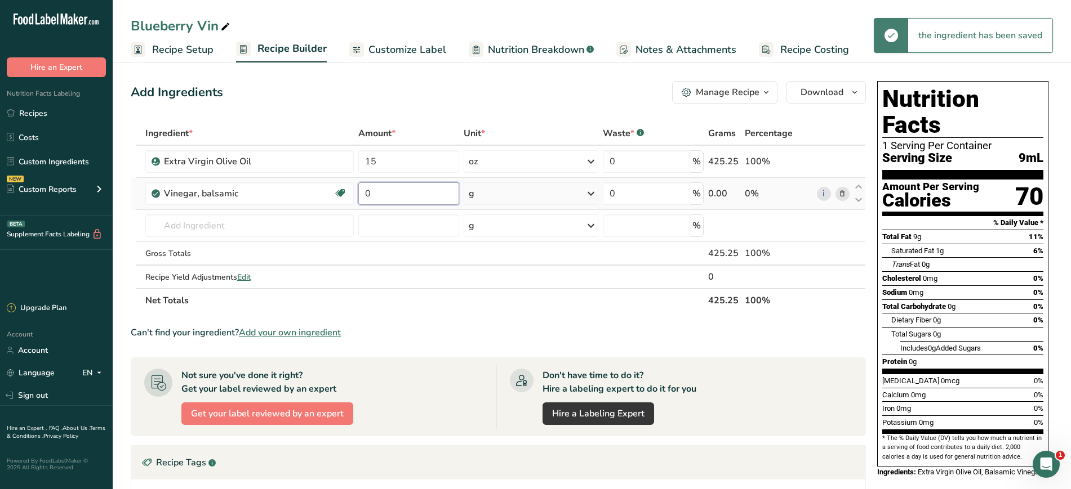
click at [407, 193] on input "0" at bounding box center [408, 193] width 101 height 23
type input "10"
click at [515, 202] on div "Ingredient * Amount * Unit * Waste * .a-a{fill:#347362;}.b-a{fill:#fff;} Grams …" at bounding box center [498, 217] width 735 height 191
click at [515, 202] on div "g" at bounding box center [530, 193] width 135 height 23
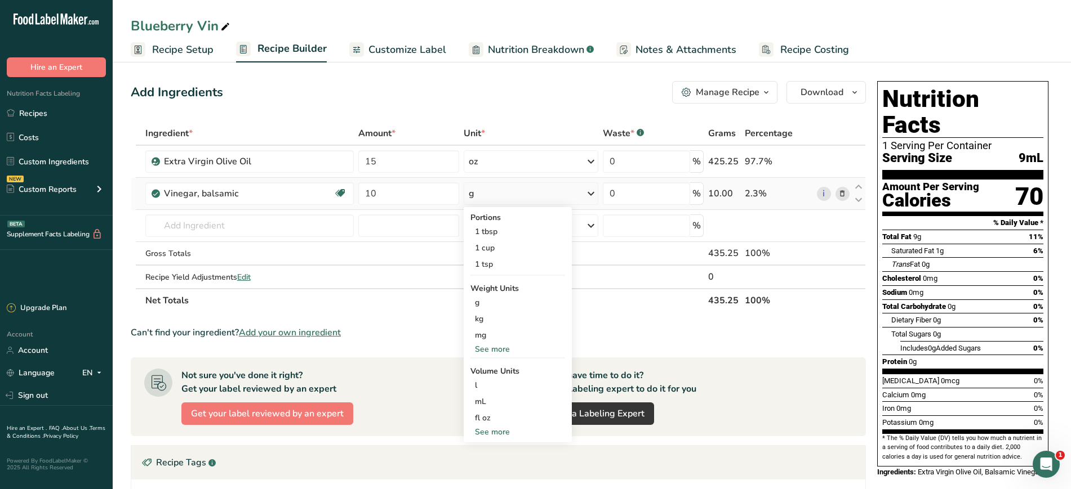
click at [502, 344] on div "See more" at bounding box center [517, 350] width 95 height 12
click at [480, 385] on div "oz" at bounding box center [517, 384] width 95 height 16
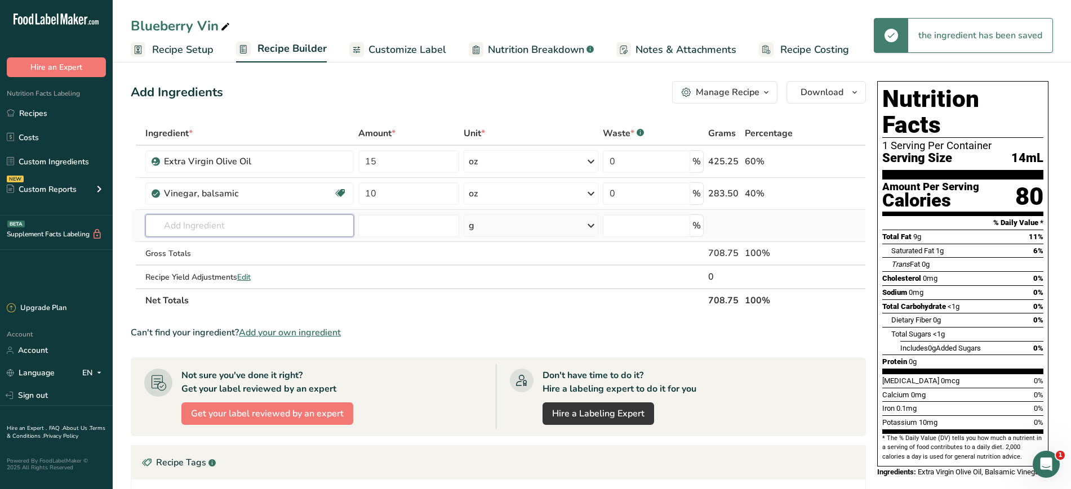
click at [202, 224] on input "text" at bounding box center [249, 226] width 208 height 23
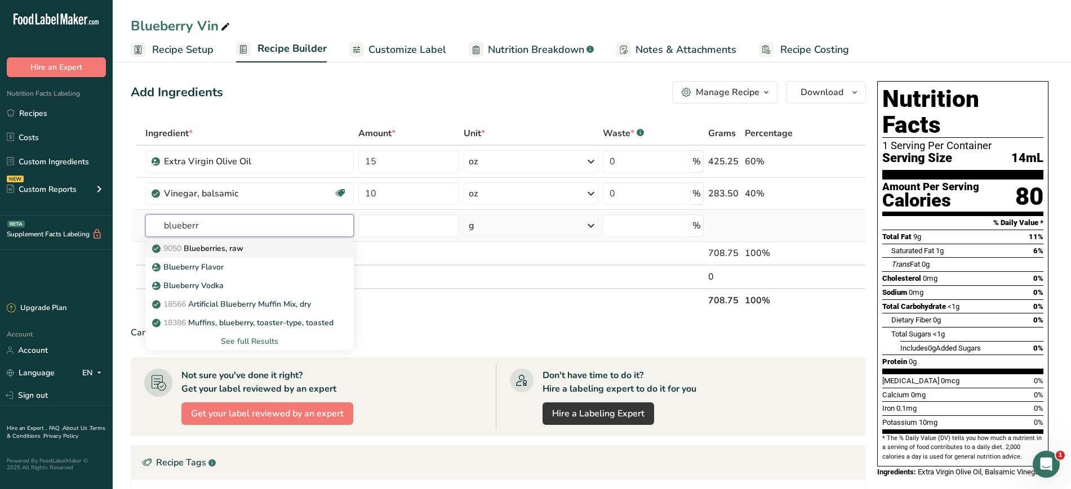
type input "blueberr"
click at [275, 245] on div "9050 Blueberries, raw" at bounding box center [240, 249] width 172 height 12
type input "Blueberries, raw"
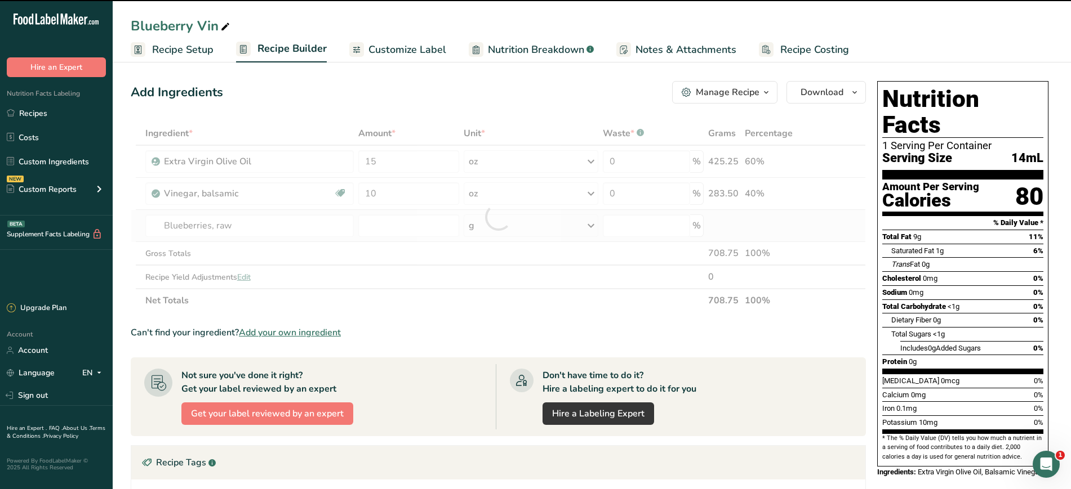
type input "0"
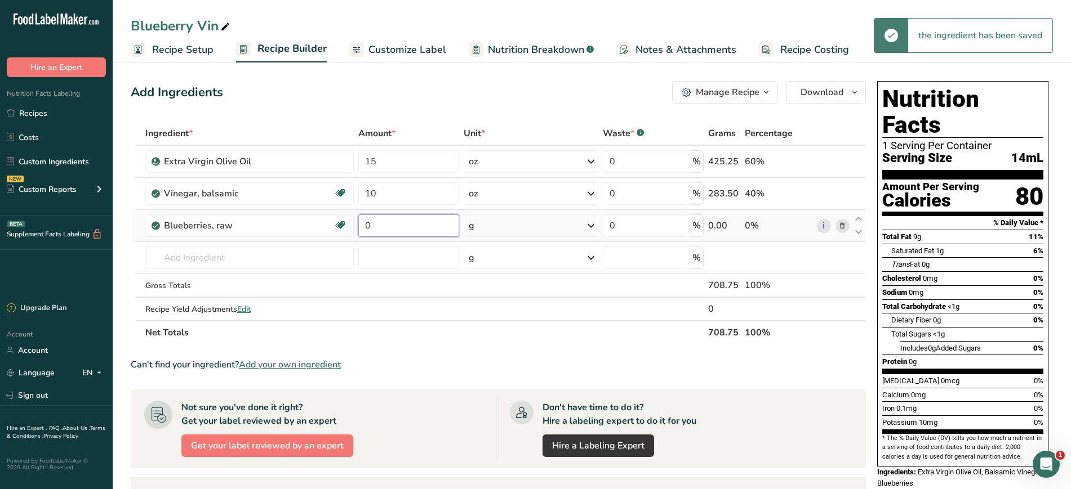
click at [430, 231] on input "0" at bounding box center [408, 226] width 101 height 23
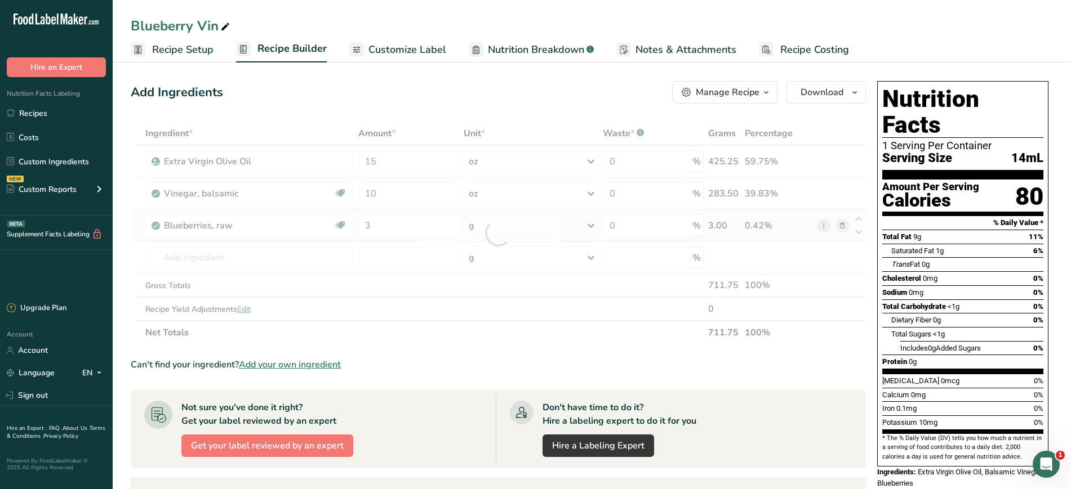
click at [476, 225] on div "Ingredient * Amount * Unit * Waste * .a-a{fill:#347362;}.b-a{fill:#fff;} Grams …" at bounding box center [498, 233] width 735 height 223
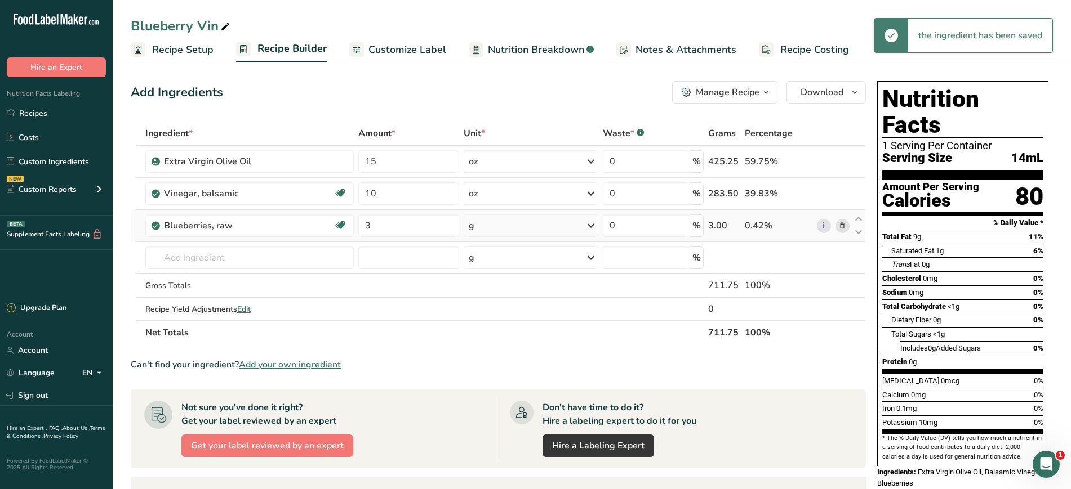
click at [476, 225] on div "g" at bounding box center [530, 226] width 135 height 23
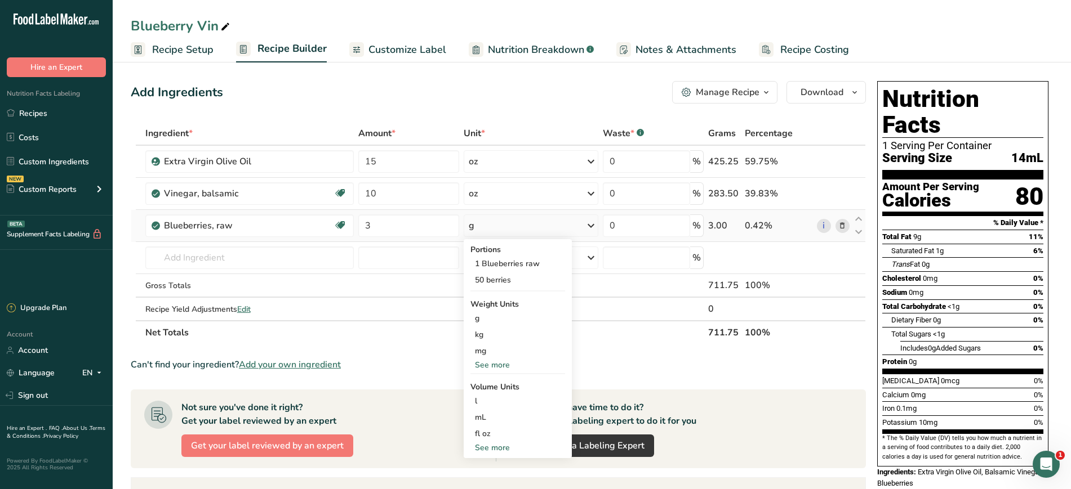
click at [485, 452] on div "See more" at bounding box center [517, 448] width 95 height 12
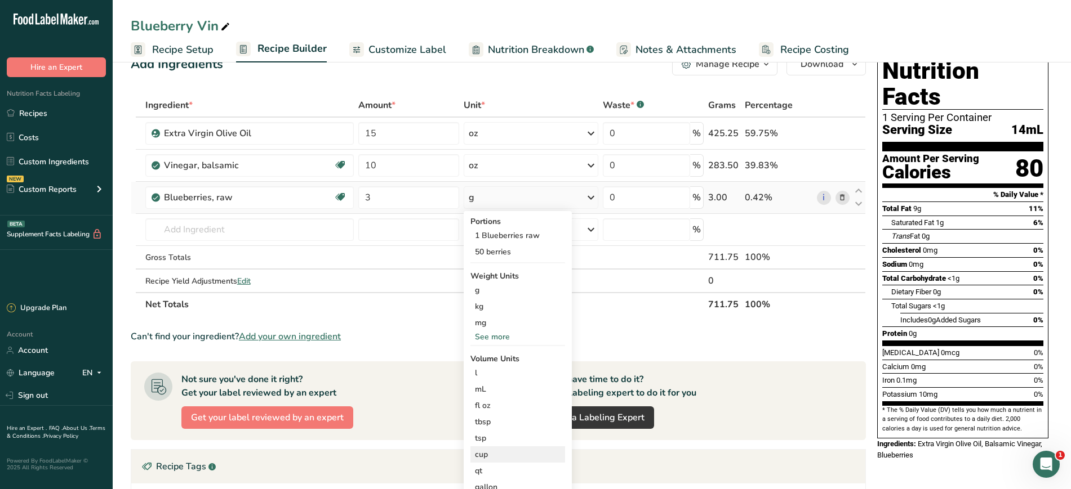
click at [492, 456] on div "cup" at bounding box center [518, 455] width 86 height 12
click at [487, 454] on div "cup" at bounding box center [518, 455] width 86 height 12
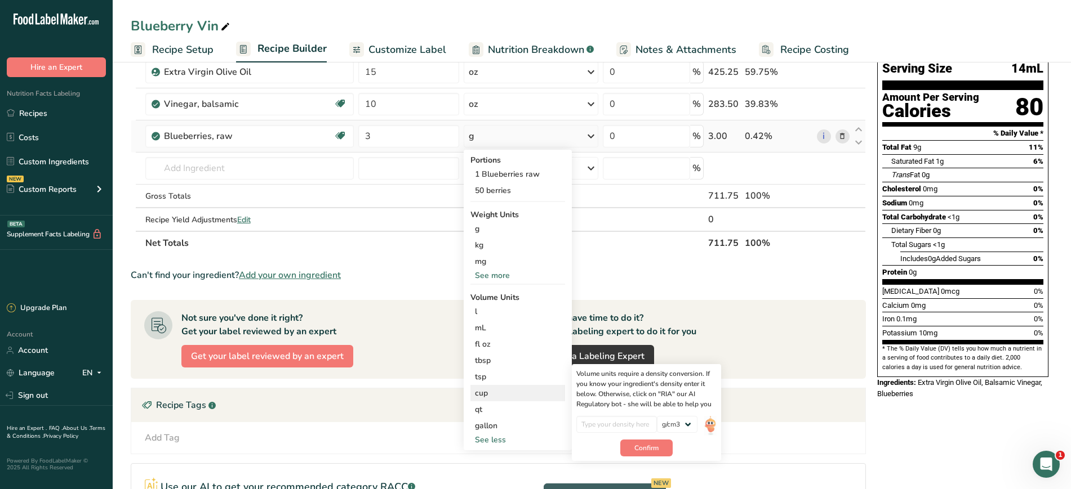
scroll to position [94, 0]
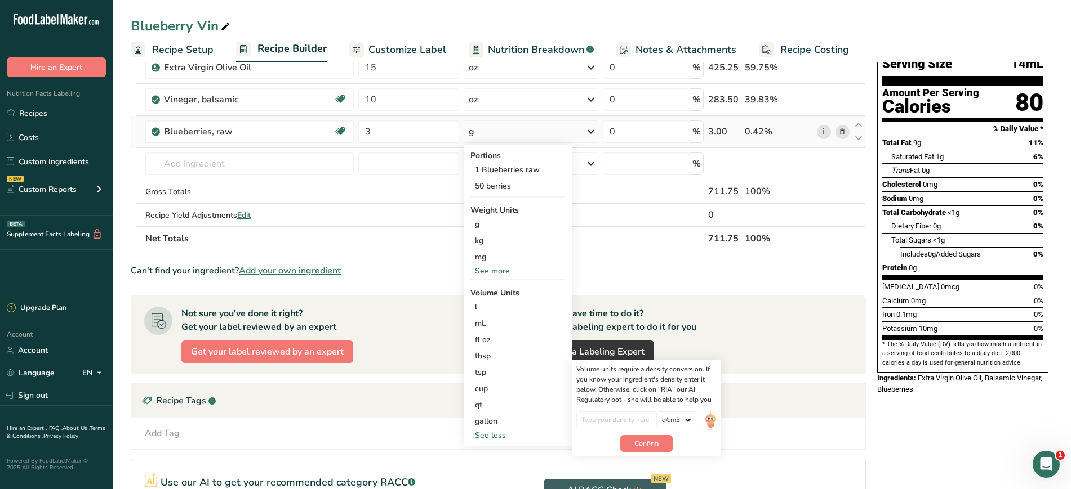
click at [485, 270] on div "See more" at bounding box center [517, 271] width 95 height 12
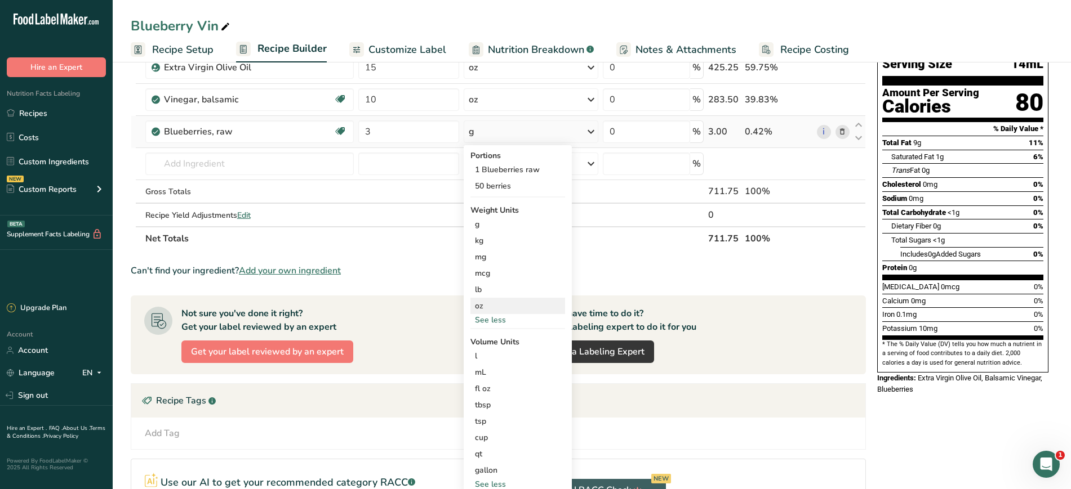
click at [491, 305] on div "oz" at bounding box center [517, 306] width 95 height 16
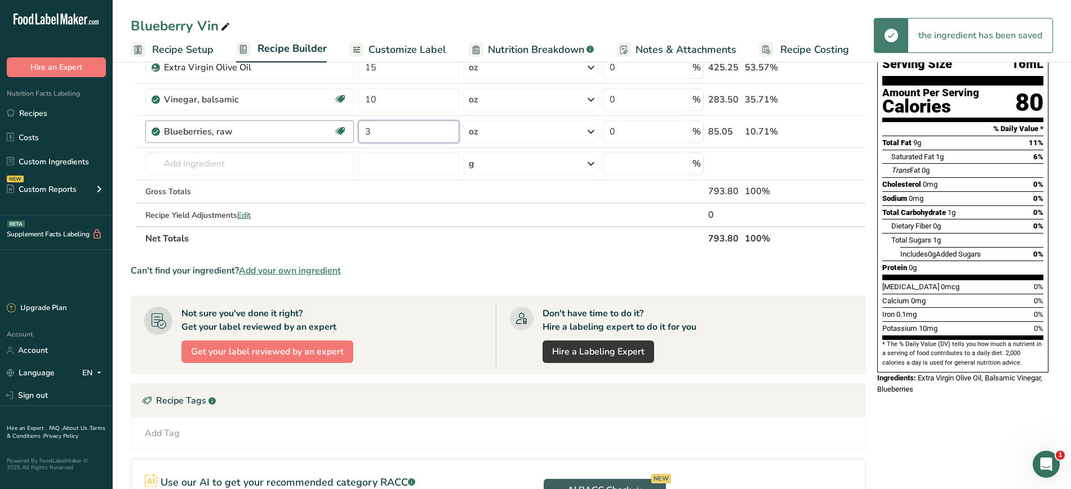
drag, startPoint x: 378, startPoint y: 134, endPoint x: 319, endPoint y: 133, distance: 59.7
click at [319, 133] on tr "Blueberries, raw Source of Antioxidants Dairy free Gluten free Vegan Vegetarian…" at bounding box center [498, 132] width 734 height 32
type input "6"
click at [275, 158] on div "Ingredient * Amount * Unit * Waste * .a-a{fill:#347362;}.b-a{fill:#fff;} Grams …" at bounding box center [498, 139] width 735 height 223
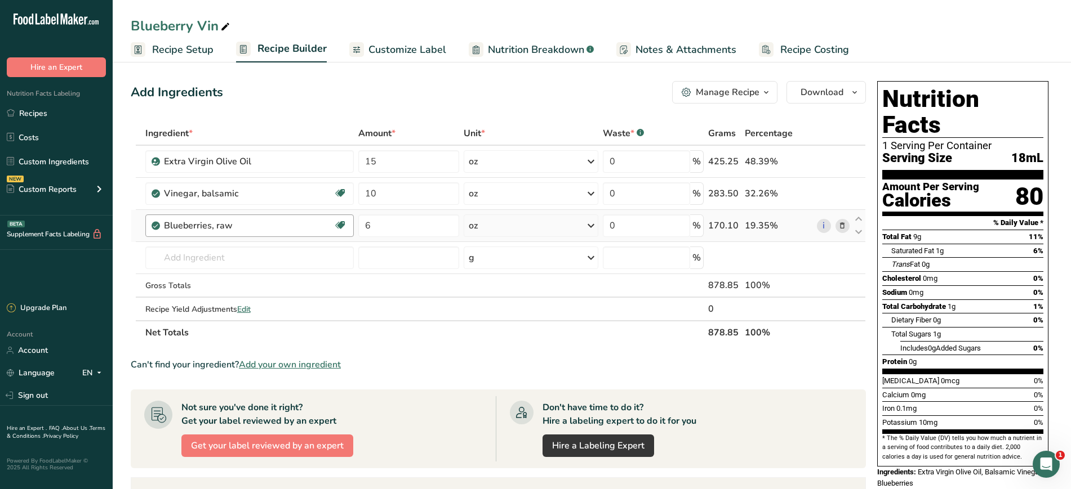
click at [177, 237] on div "Blueberries, raw Source of Antioxidants Dairy free Gluten free Vegan Vegetarian…" at bounding box center [249, 226] width 208 height 23
click at [177, 252] on input "text" at bounding box center [249, 258] width 208 height 23
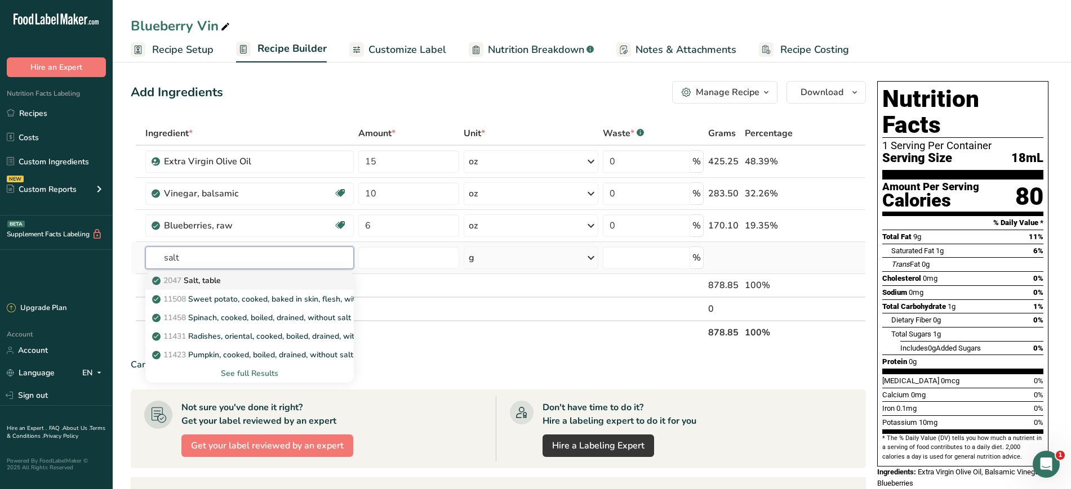
type input "salt"
click at [198, 275] on p "2047 Salt, table" at bounding box center [187, 281] width 66 height 12
type input "Salt, table"
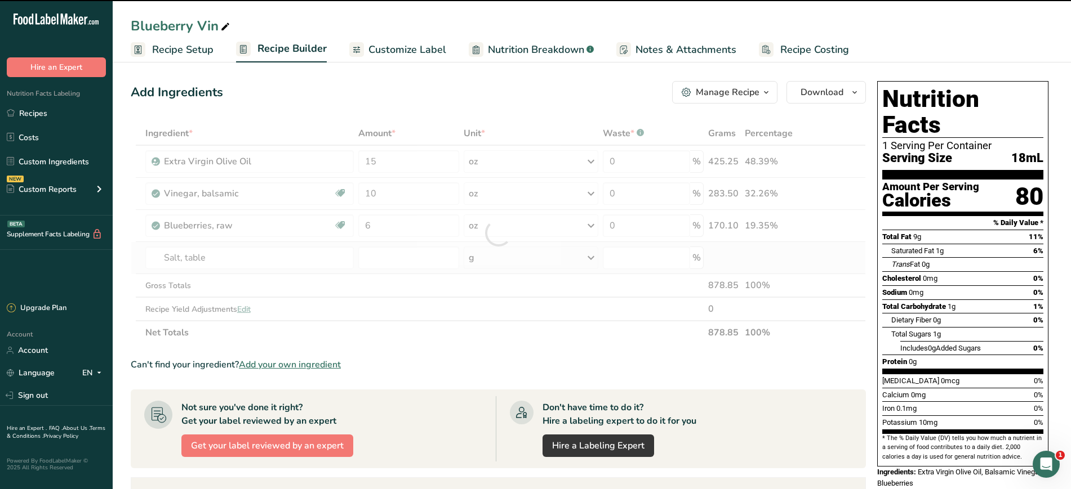
type input "0"
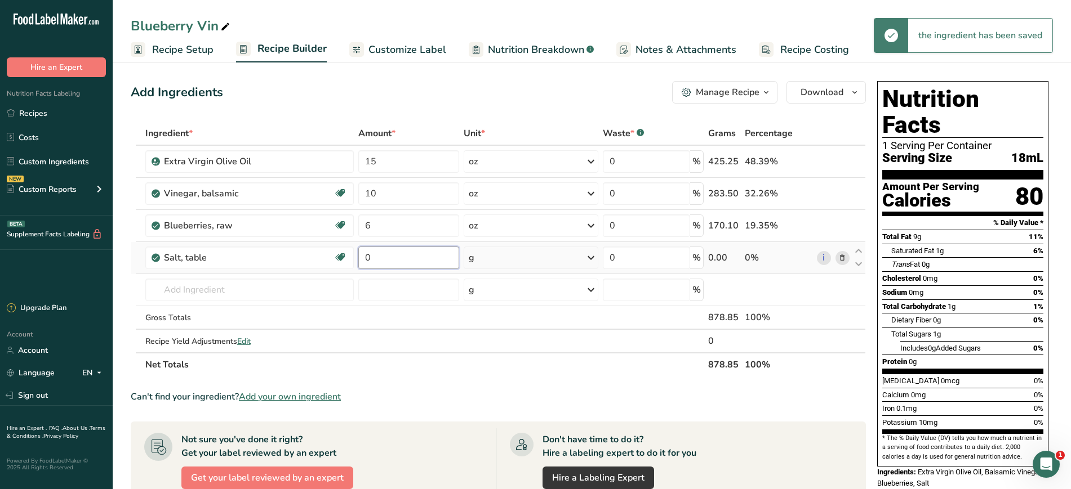
click at [382, 265] on input "0" at bounding box center [408, 258] width 101 height 23
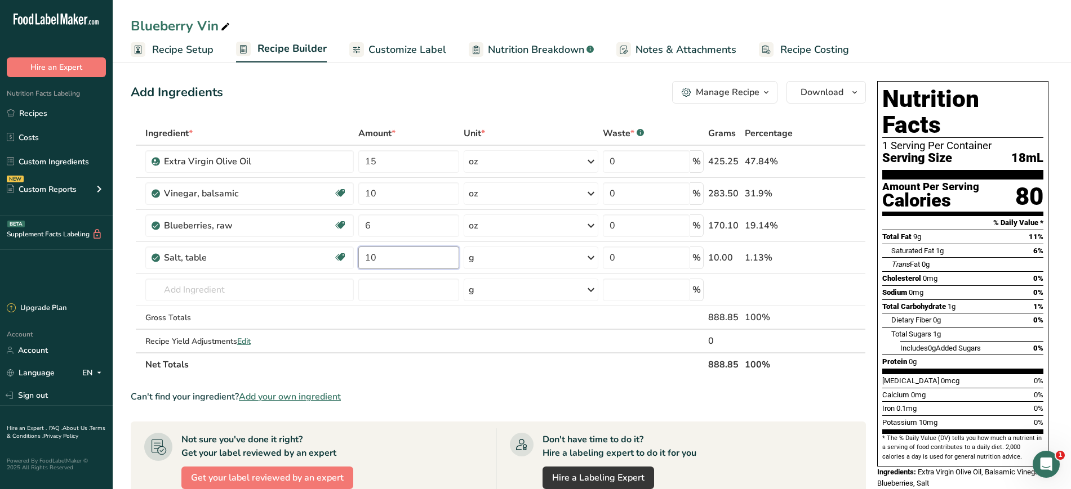
type input "10"
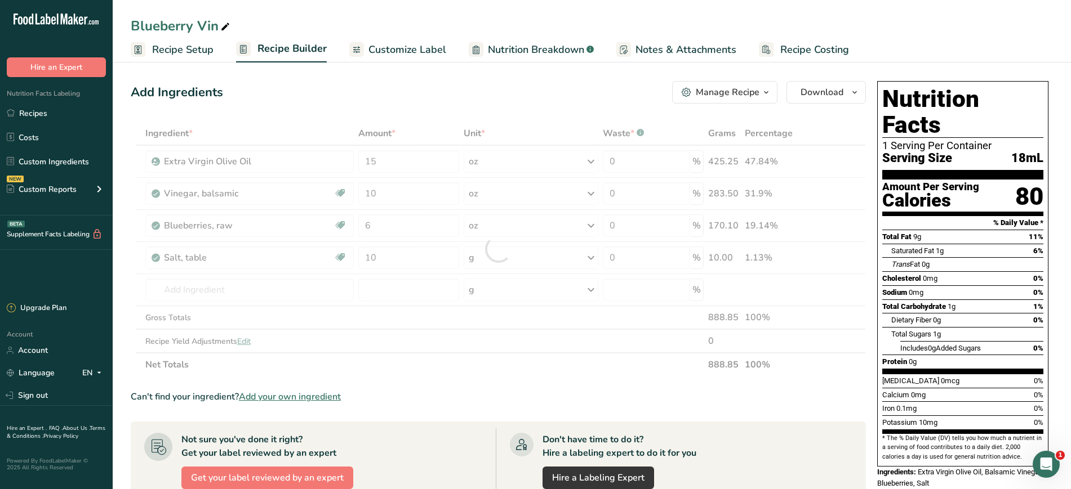
click at [521, 378] on section "Ingredient * Amount * Unit * Waste * .a-a{fill:#347362;}.b-a{fill:#fff;} Grams …" at bounding box center [498, 424] width 735 height 605
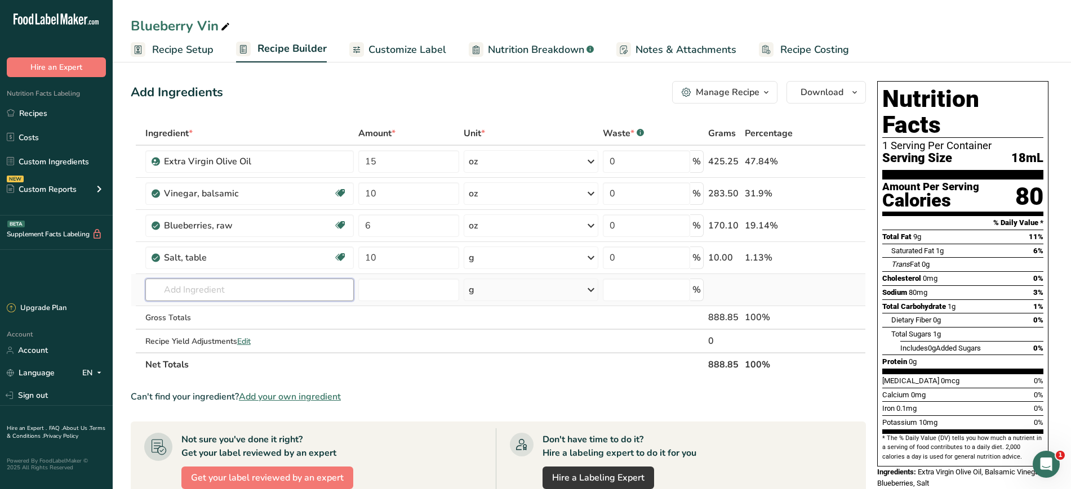
click at [213, 290] on input "text" at bounding box center [249, 290] width 208 height 23
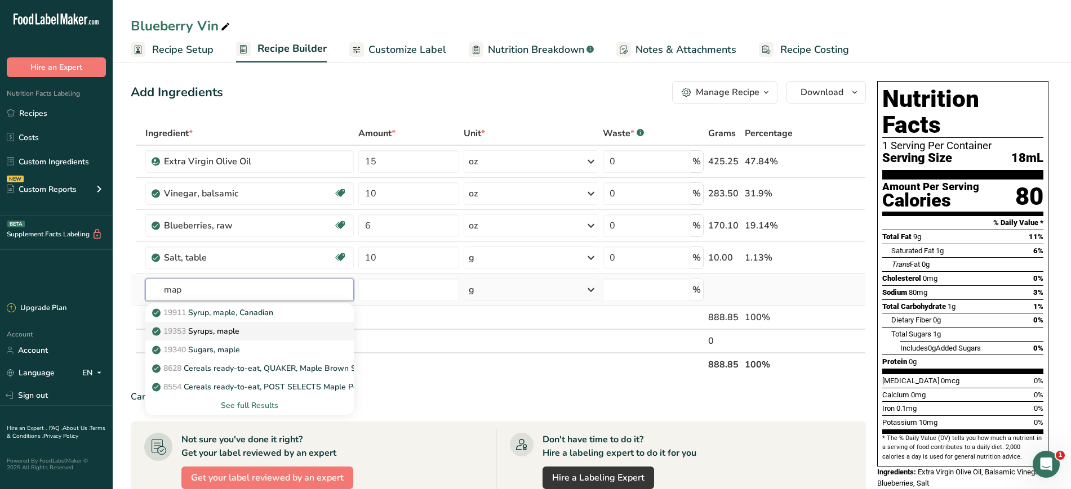
type input "map"
click at [225, 334] on p "19353 Syrups, maple" at bounding box center [196, 332] width 85 height 12
type input "Syrups, maple"
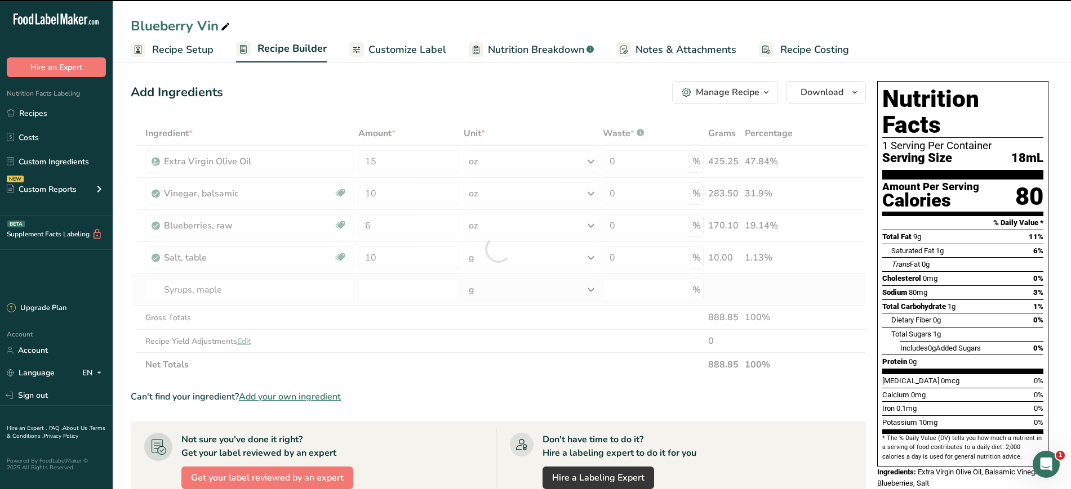
type input "0"
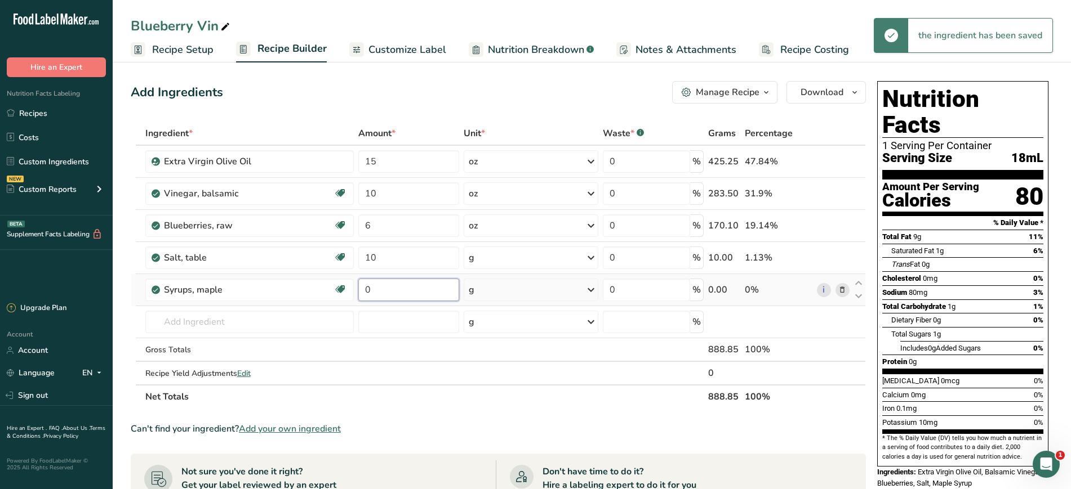
click at [407, 295] on input "0" at bounding box center [408, 290] width 101 height 23
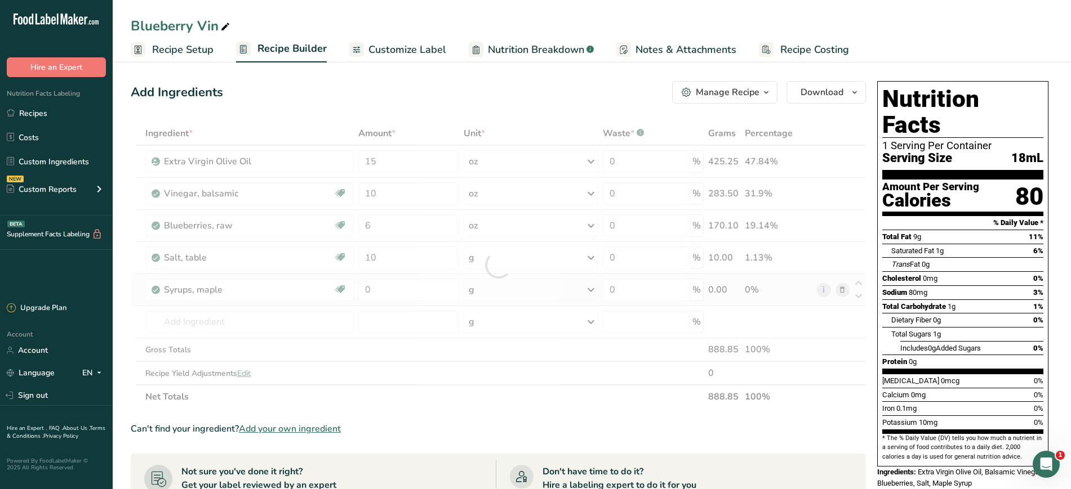
click at [490, 291] on div "Ingredient * Amount * Unit * Waste * .a-a{fill:#347362;}.b-a{fill:#fff;} Grams …" at bounding box center [498, 265] width 735 height 287
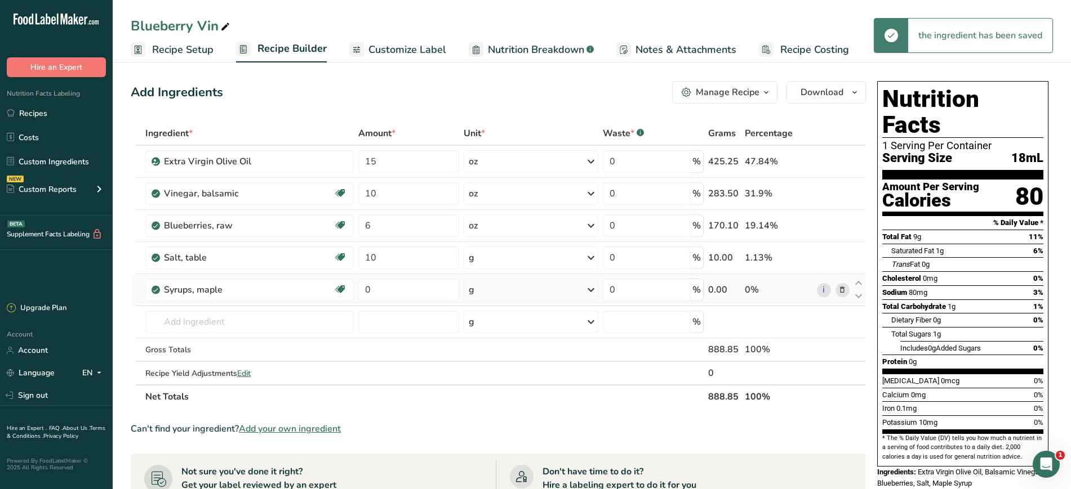
click at [490, 291] on div "g" at bounding box center [530, 290] width 135 height 23
click at [487, 444] on div "See more" at bounding box center [517, 446] width 95 height 12
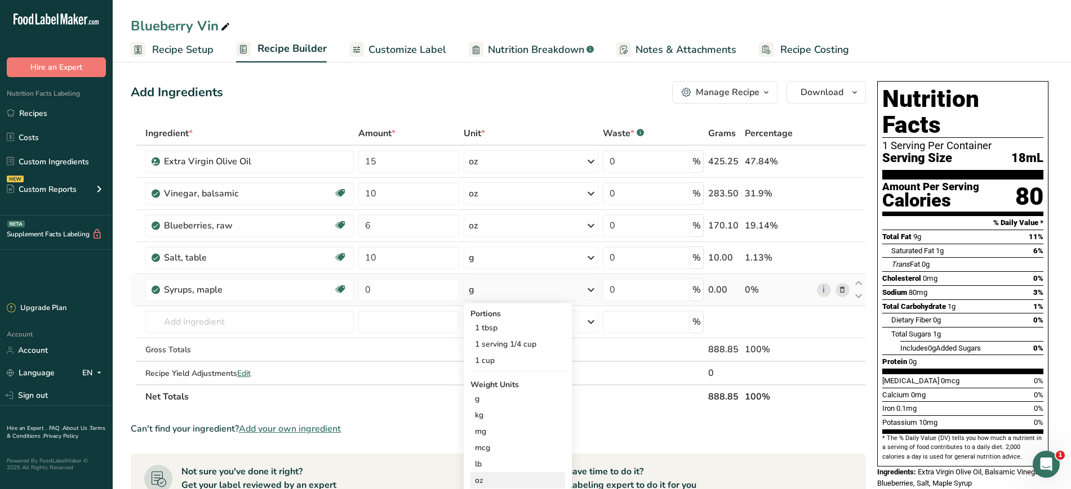
click at [485, 479] on div "oz" at bounding box center [517, 480] width 95 height 16
drag, startPoint x: 387, startPoint y: 296, endPoint x: 315, endPoint y: 313, distance: 73.5
click at [315, 313] on tbody "Extra Virgin Olive Oil 15 oz Weight Units g kg mg mcg lb oz See less Volume Uni…" at bounding box center [498, 265] width 734 height 239
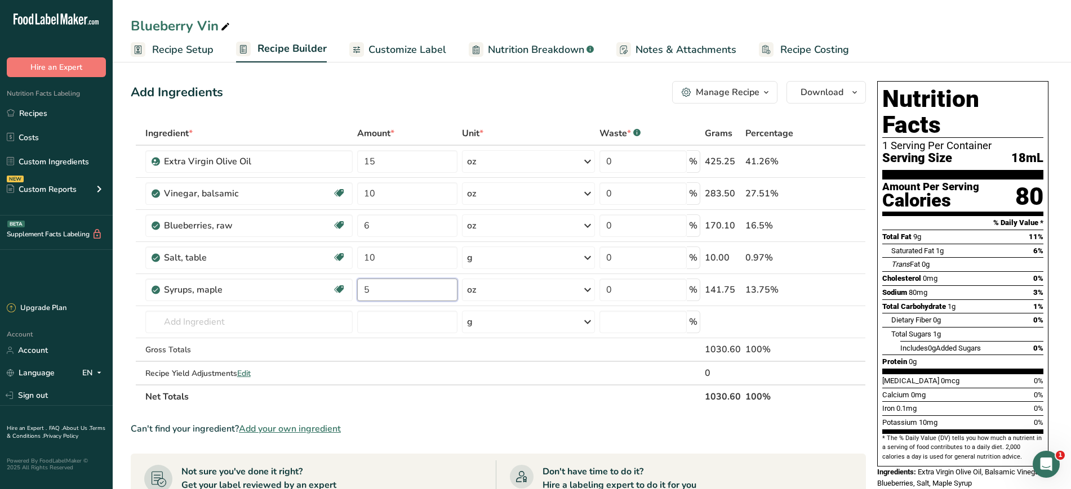
type input "5"
click at [654, 438] on section "Ingredient * Amount * Unit * Waste * .a-a{fill:#347362;}.b-a{fill:#fff;} Grams …" at bounding box center [498, 440] width 735 height 637
click at [728, 83] on button "Manage Recipe" at bounding box center [724, 92] width 105 height 23
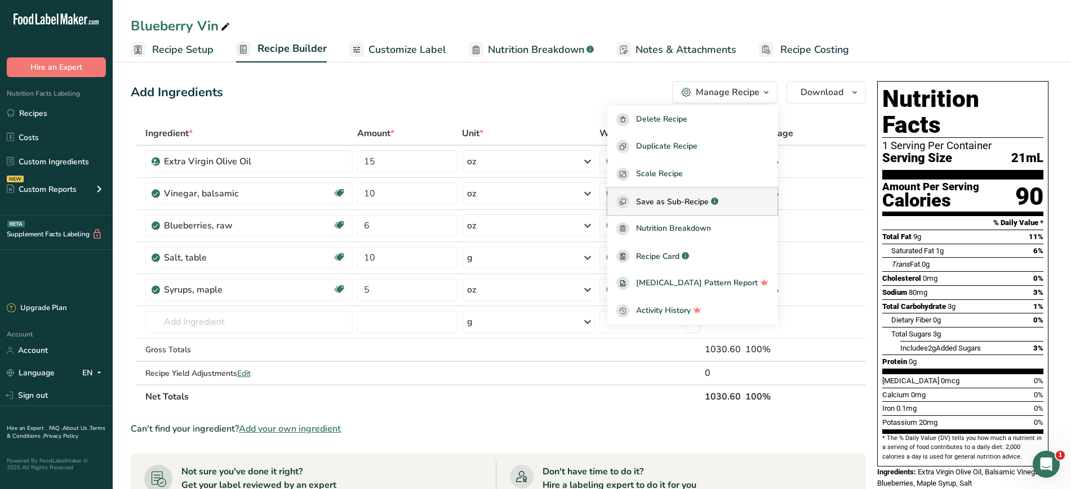
click at [683, 207] on span "Save as Sub-Recipe" at bounding box center [672, 202] width 73 height 12
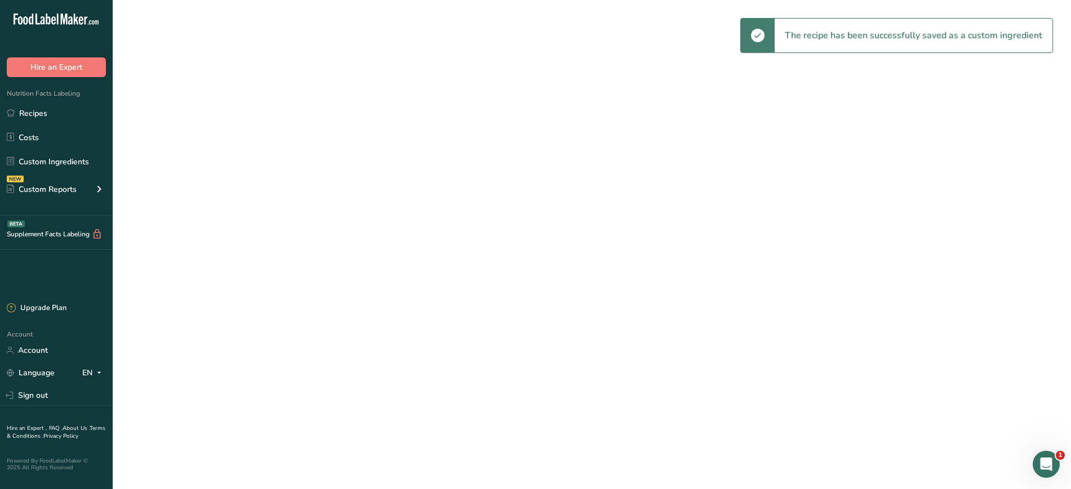
select select "30"
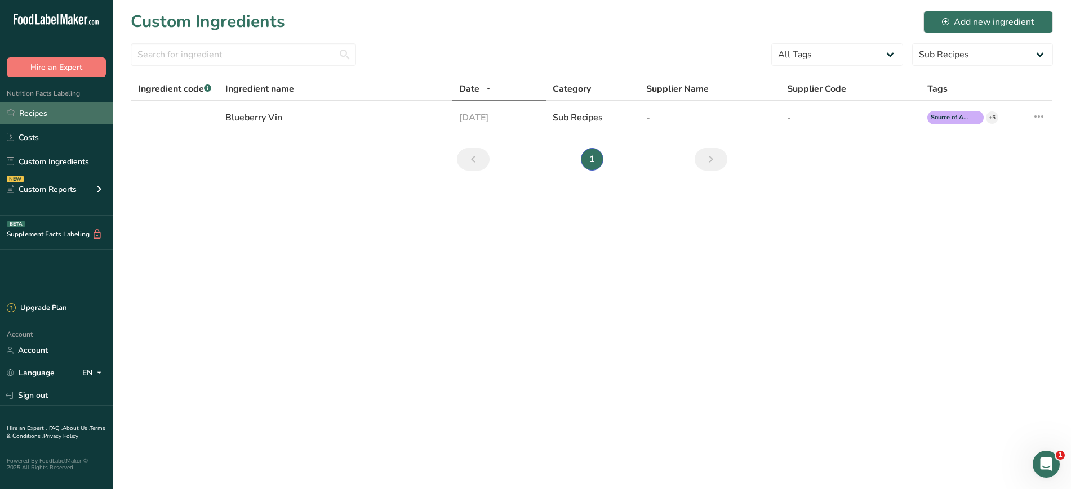
click at [56, 114] on link "Recipes" at bounding box center [56, 112] width 113 height 21
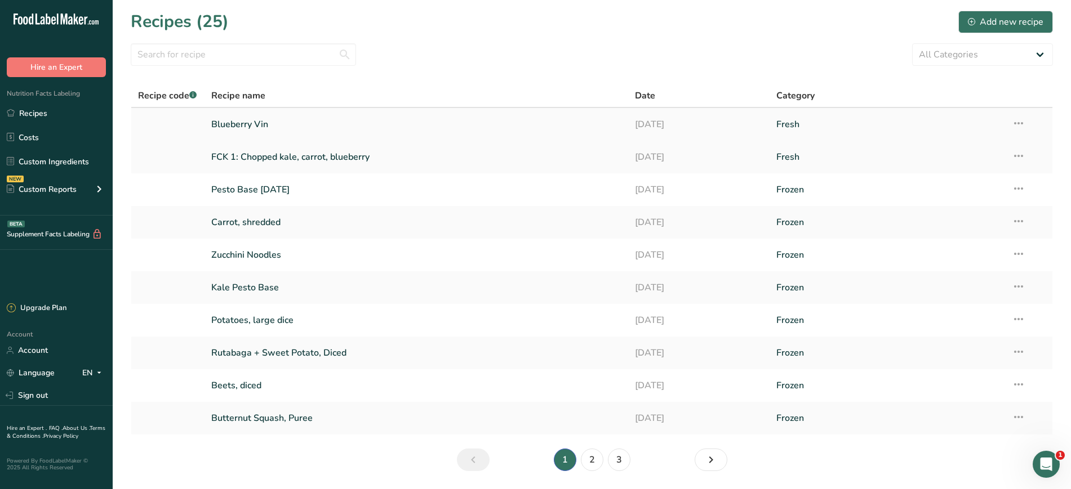
click at [257, 127] on link "Blueberry Vin" at bounding box center [416, 125] width 411 height 24
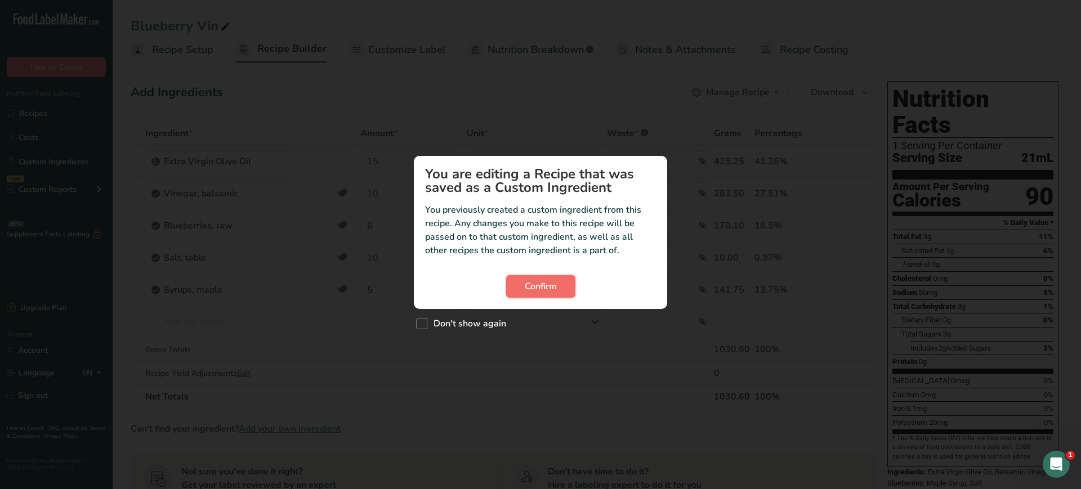
click at [558, 295] on button "Confirm" at bounding box center [540, 286] width 69 height 23
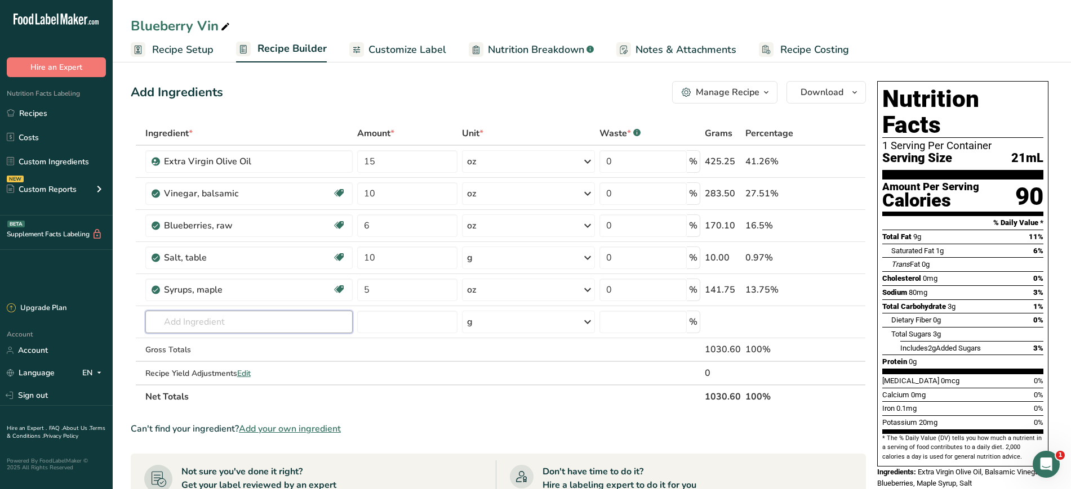
drag, startPoint x: 242, startPoint y: 324, endPoint x: 189, endPoint y: 523, distance: 205.2
click at [189, 489] on html ".a-20{fill:#fff;} Hire an Expert Nutrition Facts Labeling Recipes Costs Custom …" at bounding box center [535, 397] width 1071 height 795
type input "b"
type input "blueberry vin"
click at [195, 339] on p "Blueberry Vin" at bounding box center [183, 345] width 59 height 12
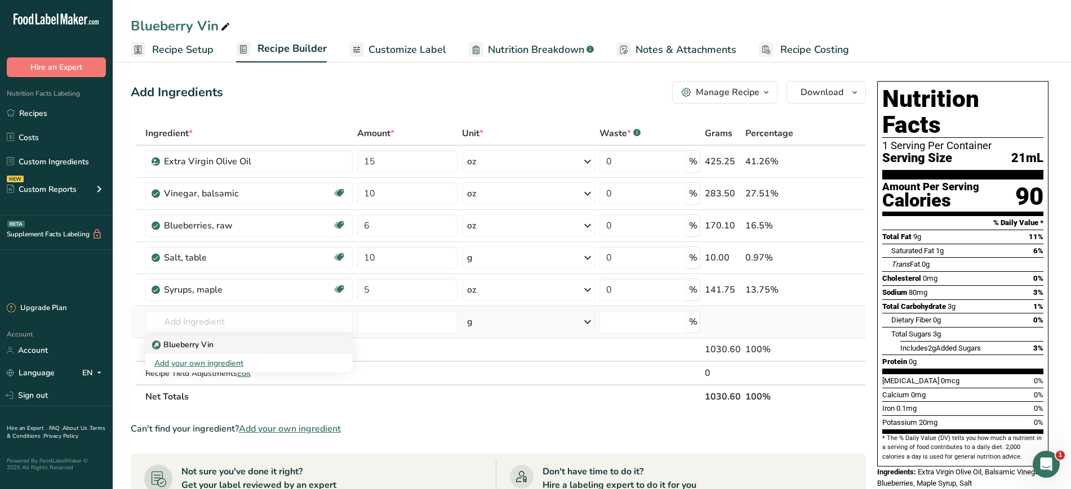
type input "Blueberry Vin"
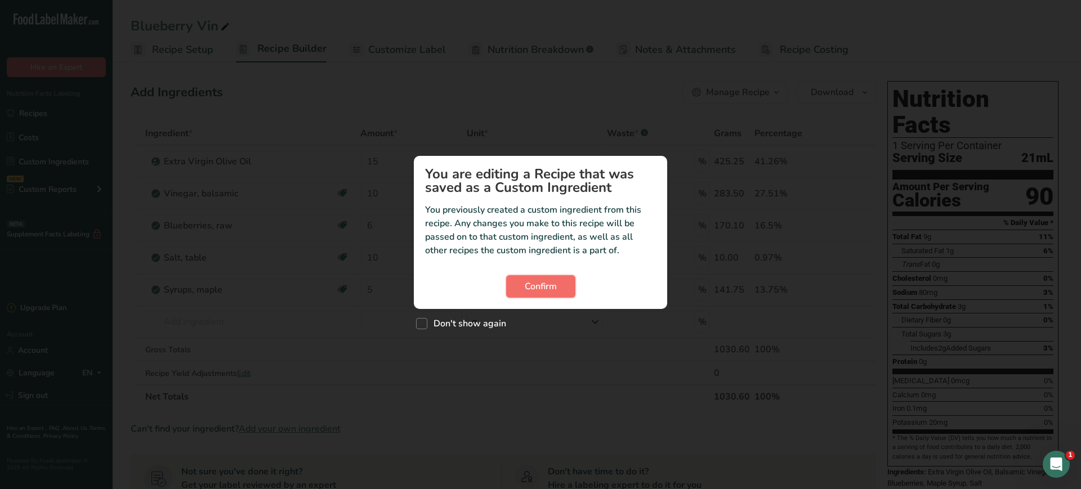
click at [561, 286] on button "Confirm" at bounding box center [540, 286] width 69 height 23
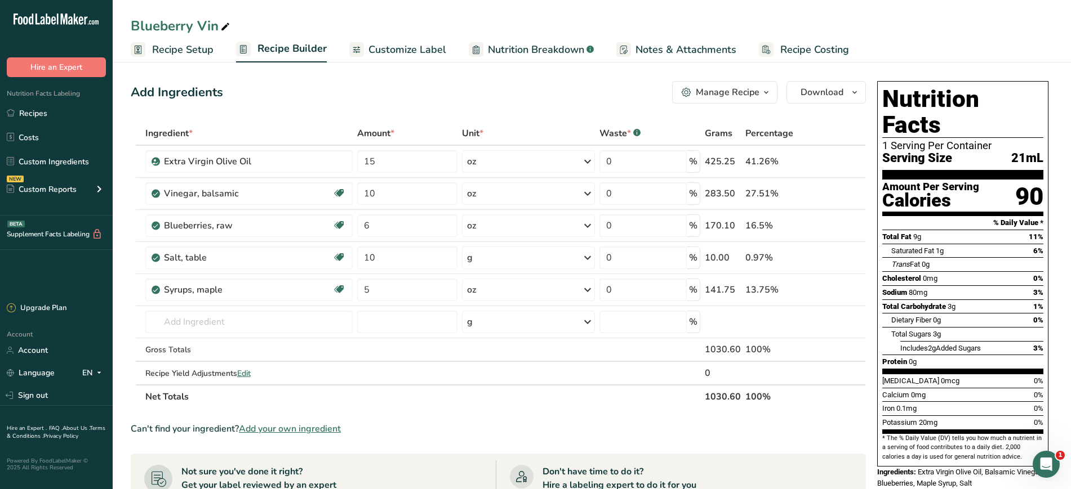
click at [215, 24] on div "Blueberry Vin" at bounding box center [181, 26] width 101 height 20
drag, startPoint x: 599, startPoint y: 22, endPoint x: 213, endPoint y: 3, distance: 385.6
click at [213, 3] on div "Blueberry VinYour order has been received! Order number #115995913 Recipe Setup…" at bounding box center [592, 31] width 958 height 63
click at [221, 30] on input "Blueberry Vinegrette" at bounding box center [592, 26] width 922 height 20
click at [222, 30] on input "Blueberry Vinegrette" at bounding box center [592, 26] width 922 height 20
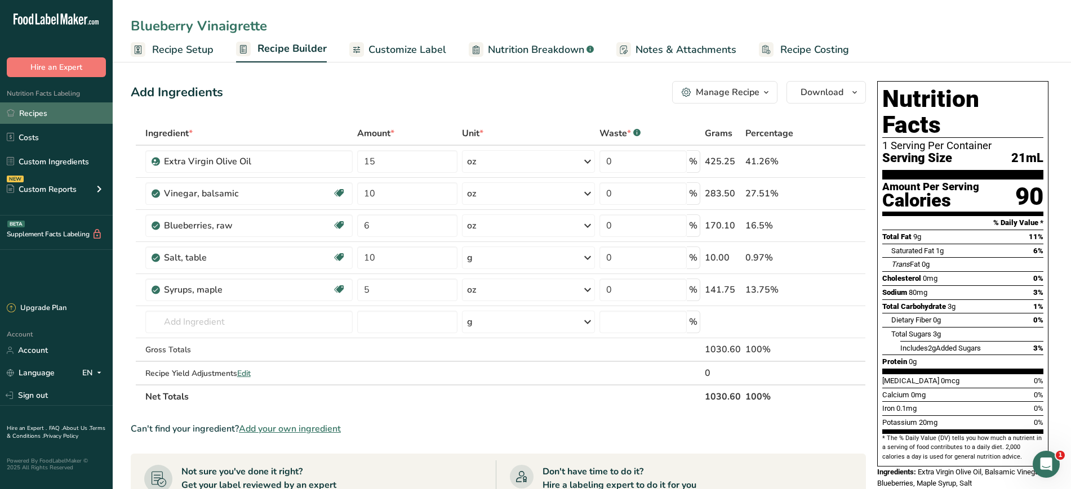
type input "Blueberry Vinaigrette"
click at [32, 105] on link "Recipes" at bounding box center [56, 112] width 113 height 21
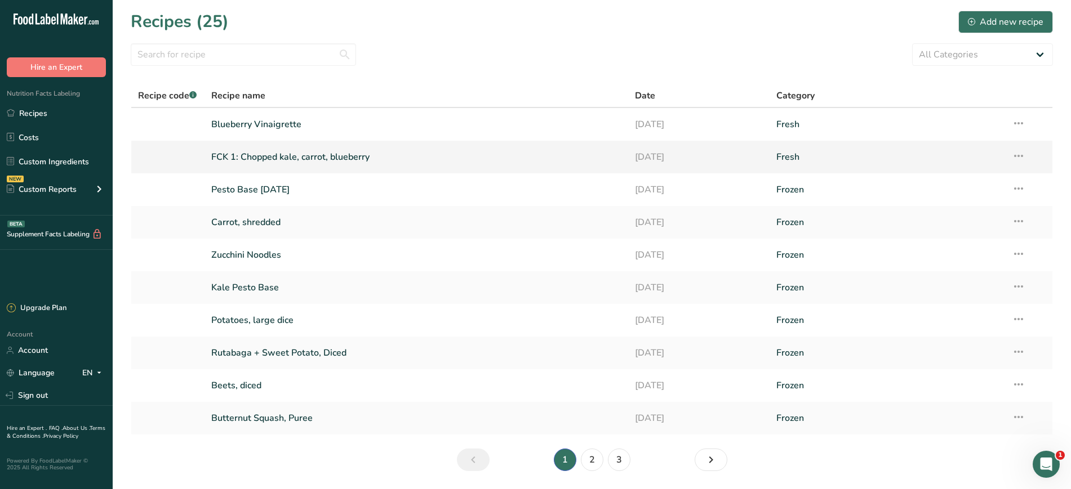
click at [287, 155] on link "FCK 1: Chopped kale, carrot, blueberry" at bounding box center [416, 157] width 411 height 24
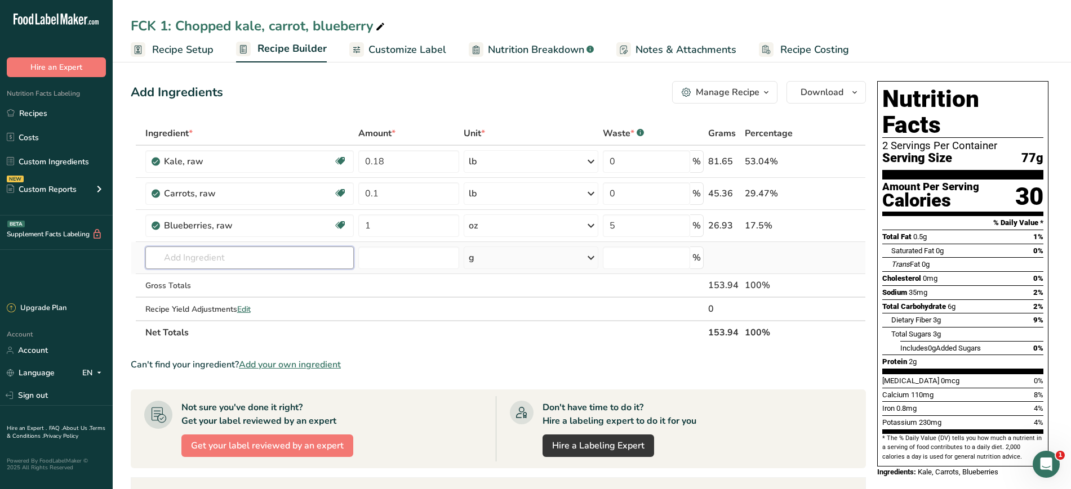
click at [242, 256] on input "text" at bounding box center [249, 258] width 208 height 23
type input "blueberry vi"
click at [244, 282] on div "Blueberry Vinaigrette" at bounding box center [240, 281] width 172 height 12
type input "Blueberry Vinaigrette"
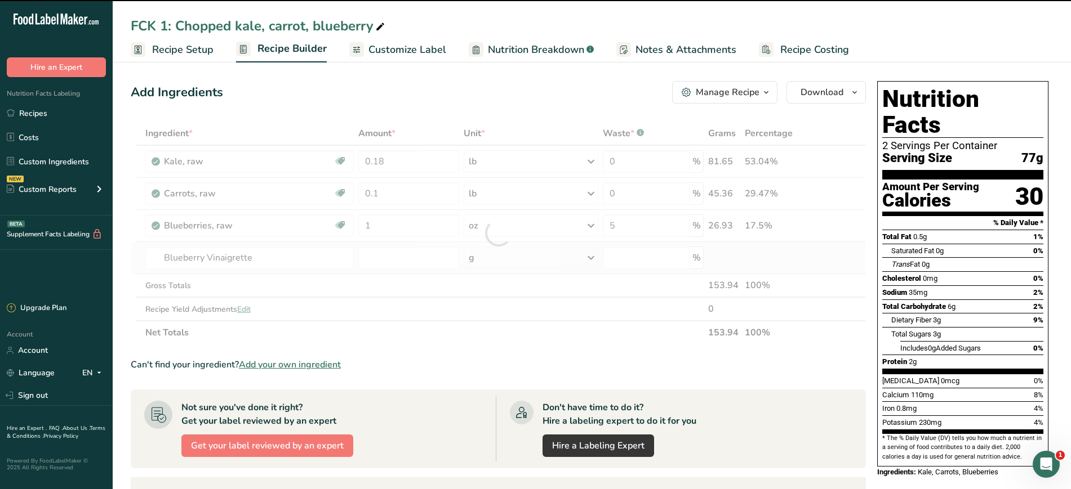
type input "0"
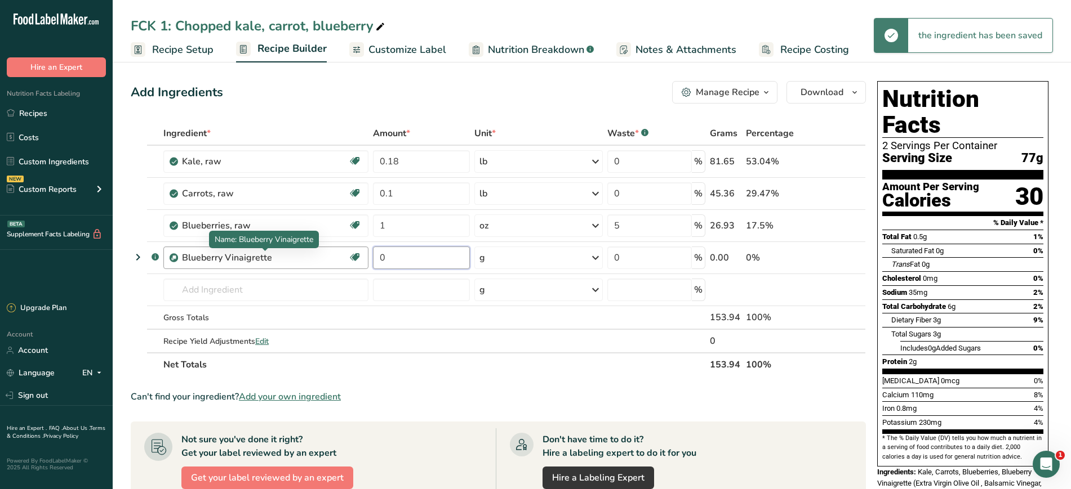
drag, startPoint x: 402, startPoint y: 256, endPoint x: 298, endPoint y: 261, distance: 103.7
click at [298, 261] on tr ".a-a{fill:#347362;}.b-a{fill:#fff;} Blueberry Vinaigrette Source of Antioxidant…" at bounding box center [498, 258] width 734 height 32
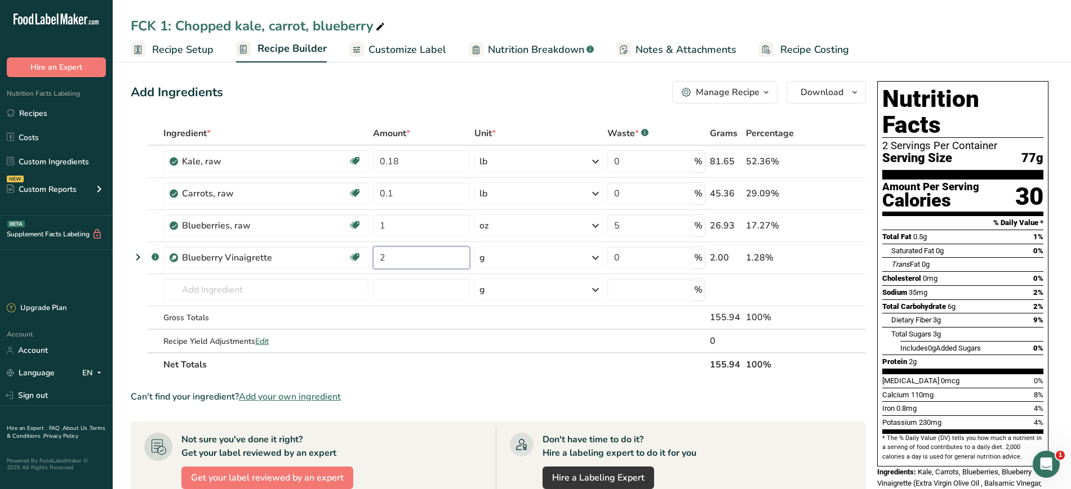
type input "2"
click at [551, 261] on div "Ingredient * Amount * Unit * Waste * .a-a{fill:#347362;}.b-a{fill:#fff;} Grams …" at bounding box center [498, 249] width 735 height 255
click at [555, 261] on div "g" at bounding box center [538, 258] width 128 height 23
click at [506, 430] on div "See more" at bounding box center [528, 430] width 95 height 12
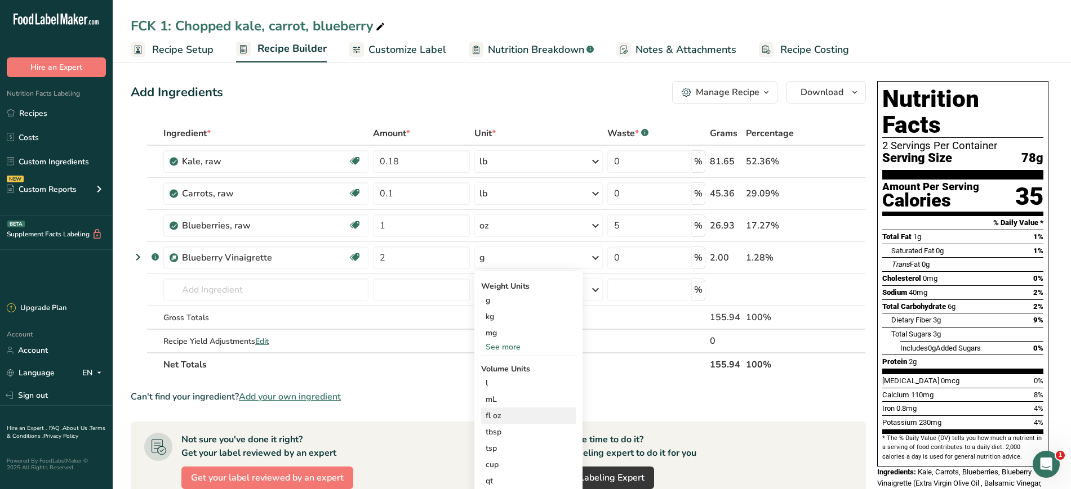
click at [492, 422] on div "fl oz Volume units require a density conversion. If you know your ingredient's …" at bounding box center [528, 416] width 95 height 16
click at [493, 412] on div "fl oz" at bounding box center [528, 416] width 86 height 12
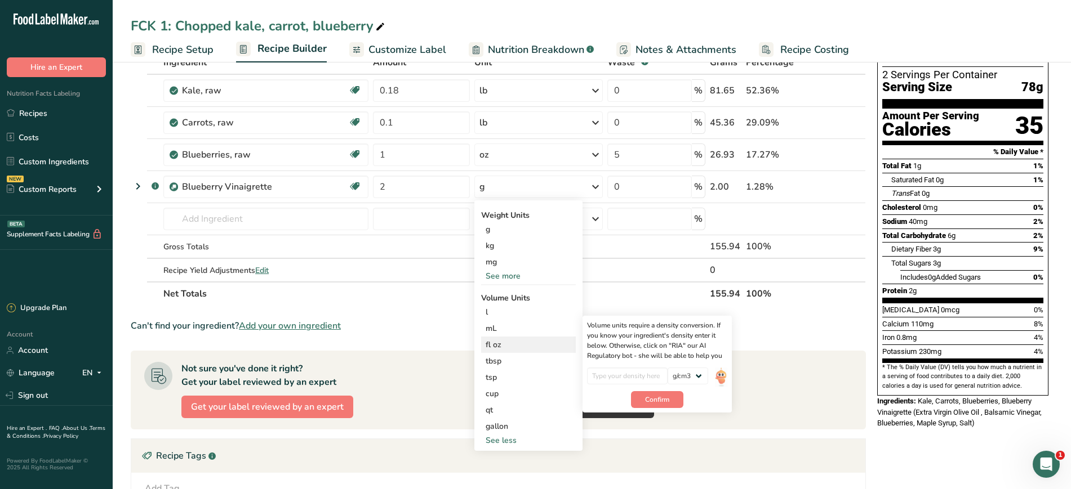
scroll to position [99, 0]
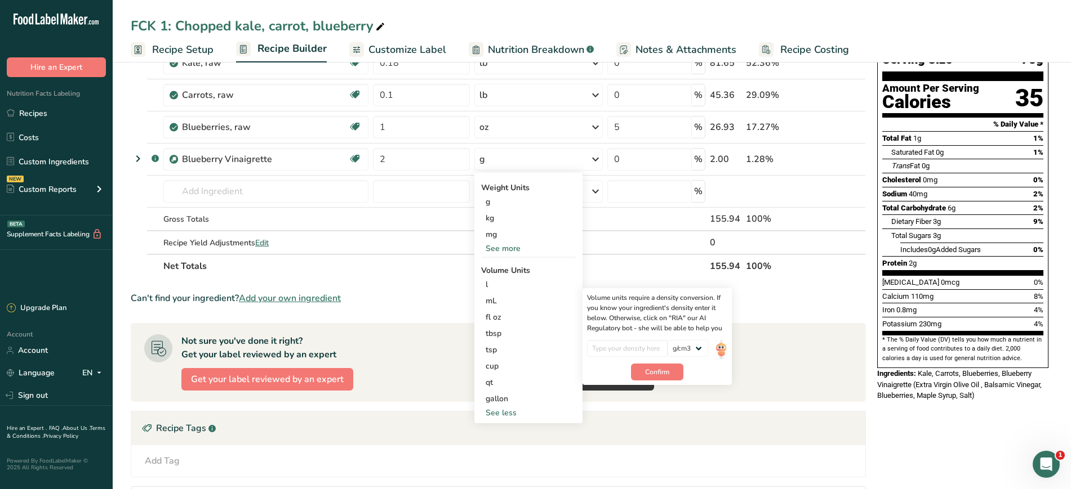
click at [515, 248] on div "See more" at bounding box center [528, 249] width 95 height 12
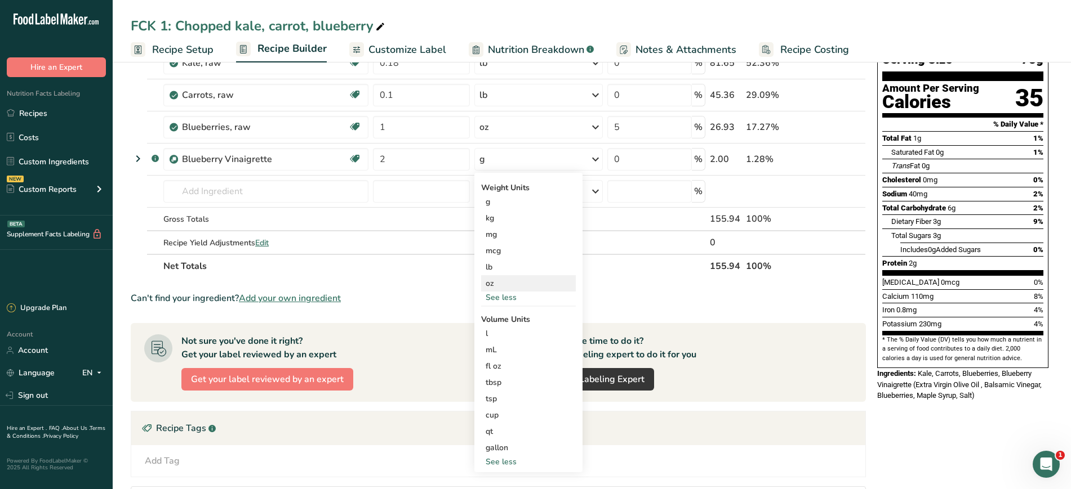
click at [492, 284] on div "oz" at bounding box center [528, 283] width 95 height 16
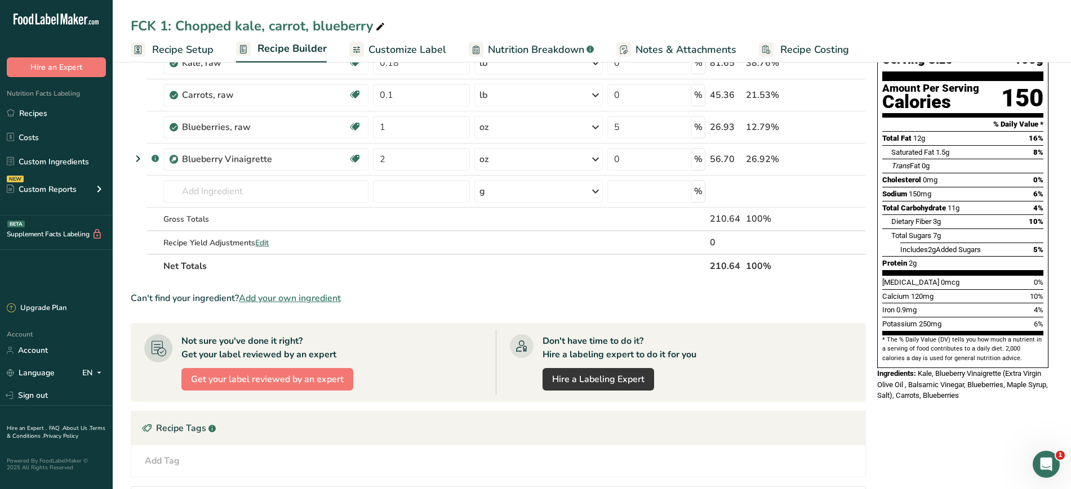
click at [498, 282] on section "Ingredient * Amount * Unit * Waste * .a-a{fill:#347362;}.b-a{fill:#fff;} Grams …" at bounding box center [498, 325] width 735 height 605
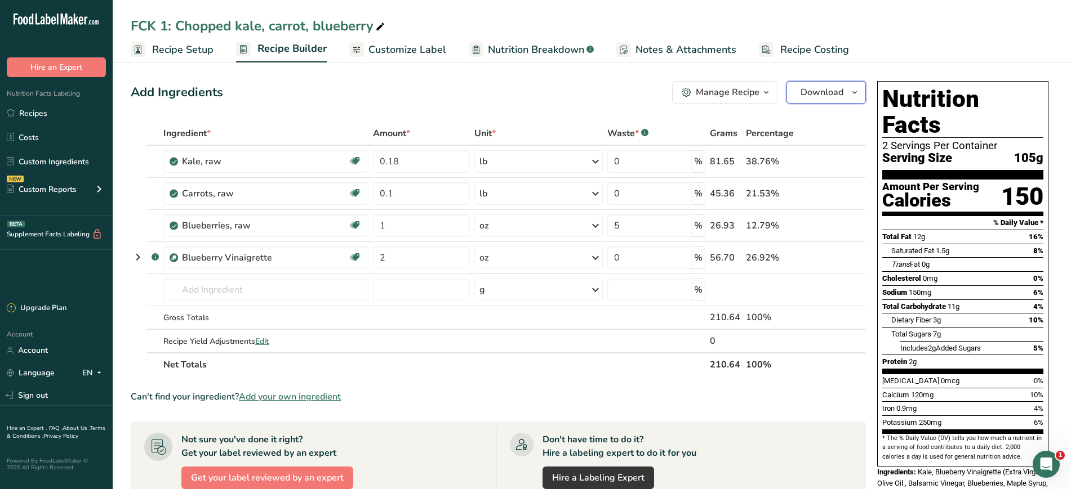
click at [834, 90] on span "Download" at bounding box center [821, 93] width 43 height 14
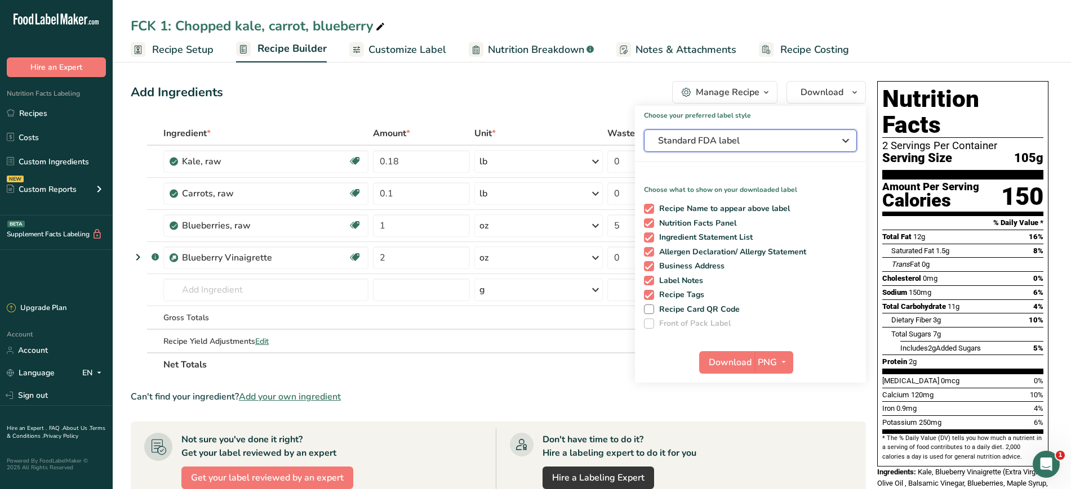
click at [749, 142] on span "Standard FDA label" at bounding box center [742, 141] width 169 height 14
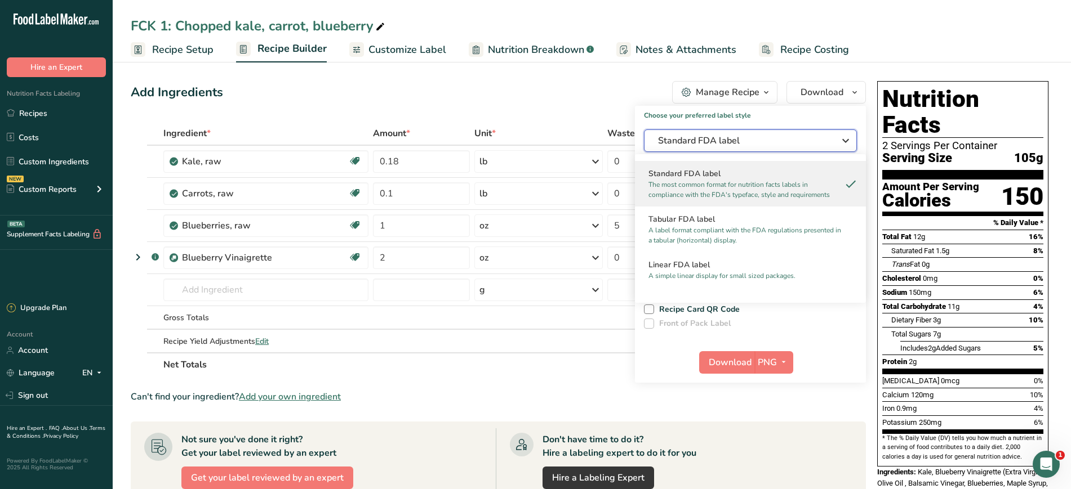
click at [749, 141] on span "Standard FDA label" at bounding box center [742, 141] width 169 height 14
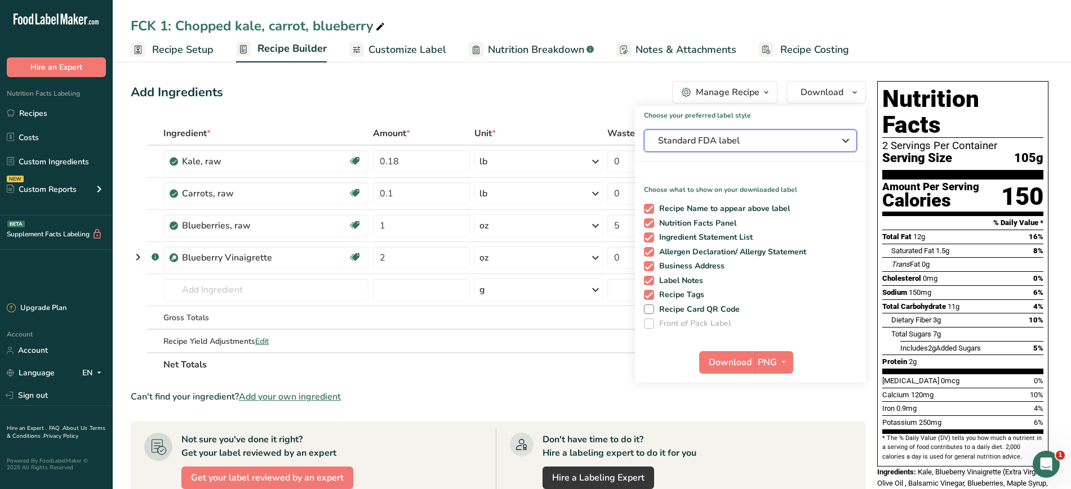
click at [749, 141] on span "Standard FDA label" at bounding box center [742, 141] width 169 height 14
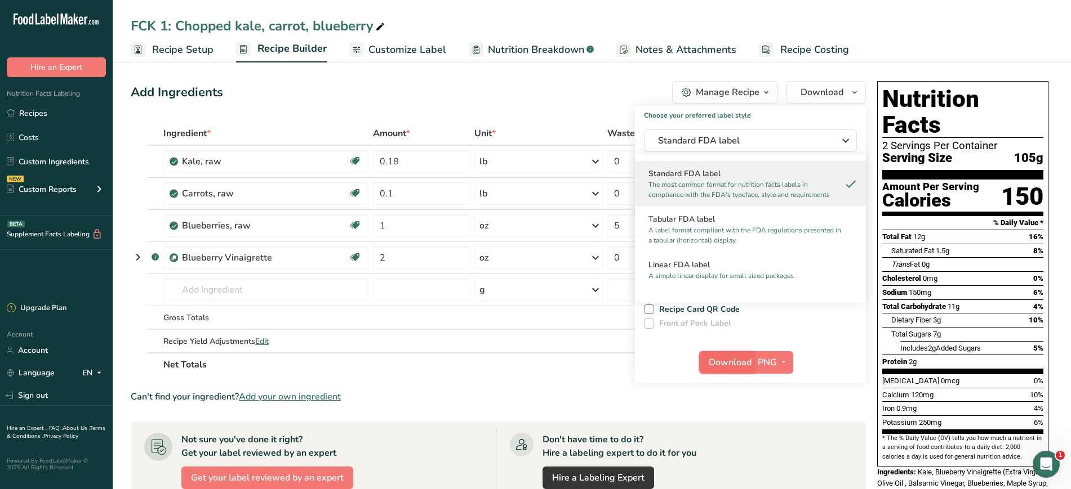
click at [710, 368] on span "Download" at bounding box center [729, 363] width 43 height 14
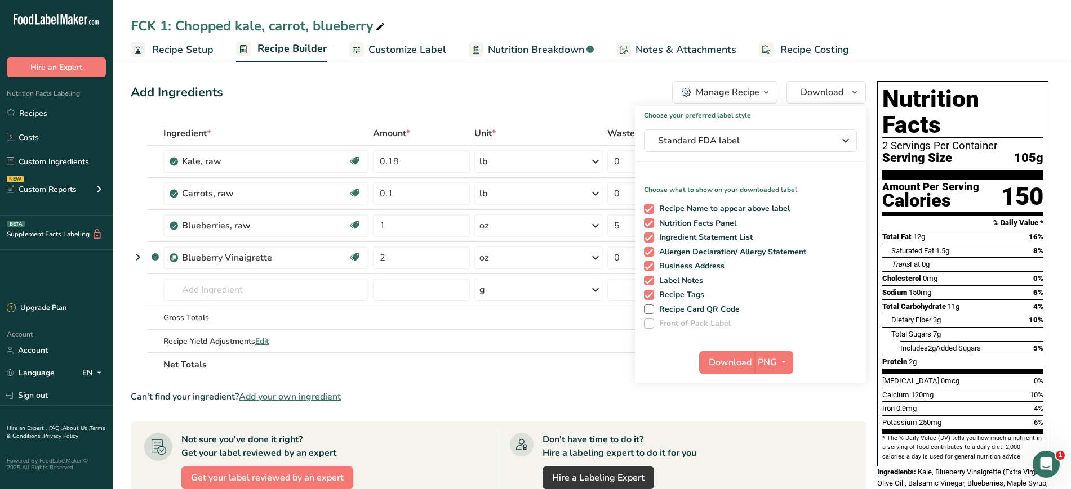
click at [410, 48] on span "Customize Label" at bounding box center [407, 49] width 78 height 15
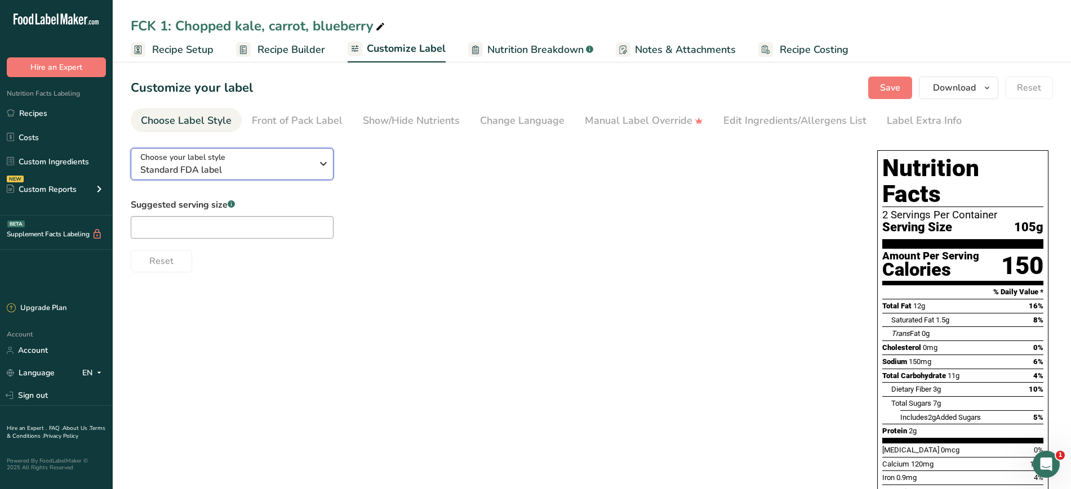
click at [261, 167] on span "Standard FDA label" at bounding box center [226, 170] width 172 height 14
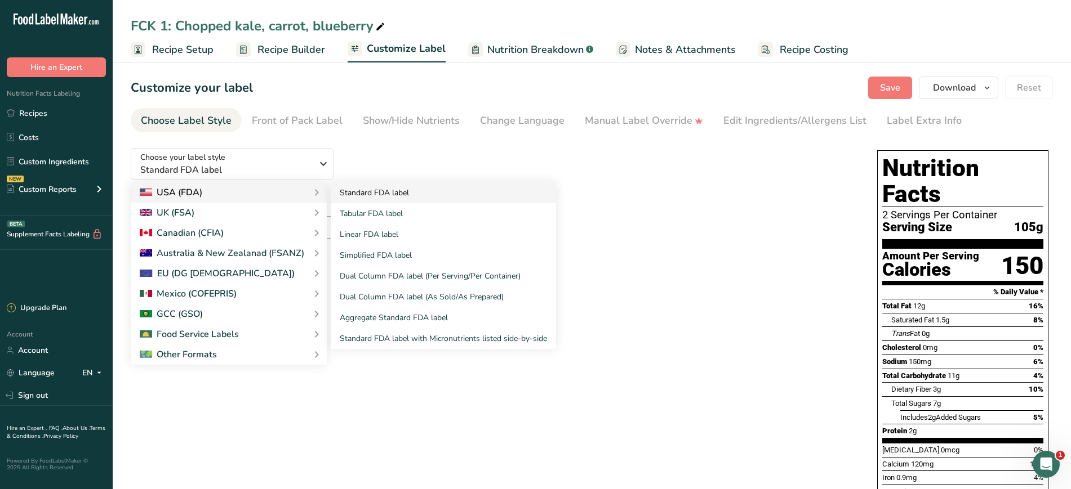
click at [382, 199] on link "Standard FDA label" at bounding box center [443, 192] width 225 height 21
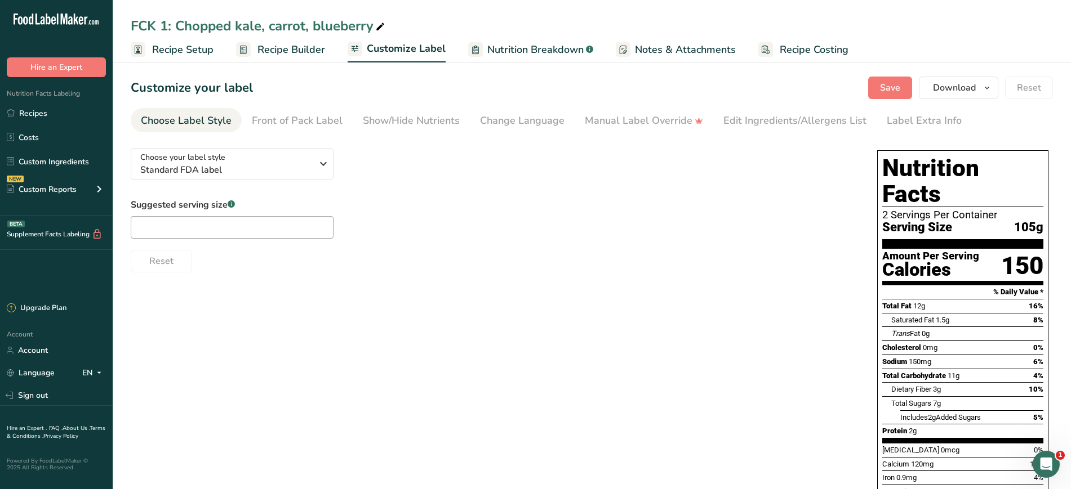
click at [571, 207] on div "Suggested serving size .a-a{fill:#347362;}.b-a{fill:#fff;} Reset" at bounding box center [493, 235] width 724 height 74
click at [958, 79] on button "Download" at bounding box center [958, 88] width 79 height 23
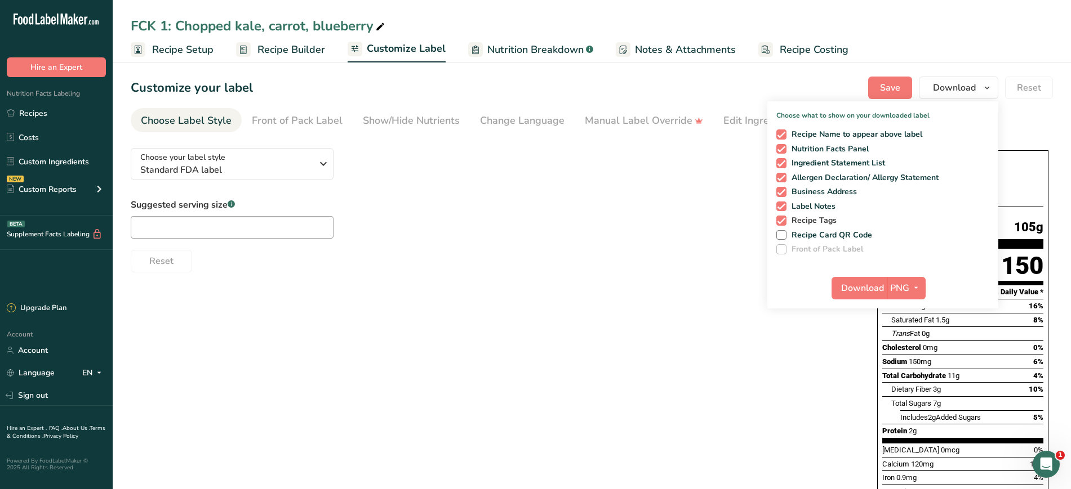
click at [820, 221] on span "Recipe Tags" at bounding box center [811, 221] width 51 height 10
click at [783, 221] on input "Recipe Tags" at bounding box center [779, 220] width 7 height 7
checkbox input "false"
click at [819, 209] on span "Label Notes" at bounding box center [811, 207] width 50 height 10
click at [783, 209] on input "Label Notes" at bounding box center [779, 206] width 7 height 7
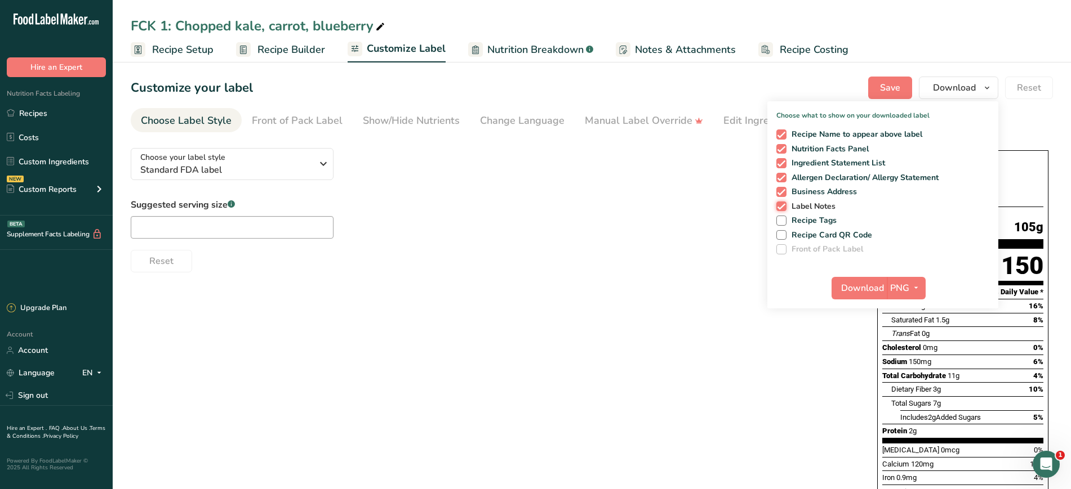
checkbox input "false"
click at [820, 197] on span "Business Address" at bounding box center [821, 192] width 71 height 10
click at [783, 195] on input "Business Address" at bounding box center [779, 191] width 7 height 7
checkbox input "false"
click at [820, 179] on span "Allergen Declaration/ Allergy Statement" at bounding box center [862, 178] width 153 height 10
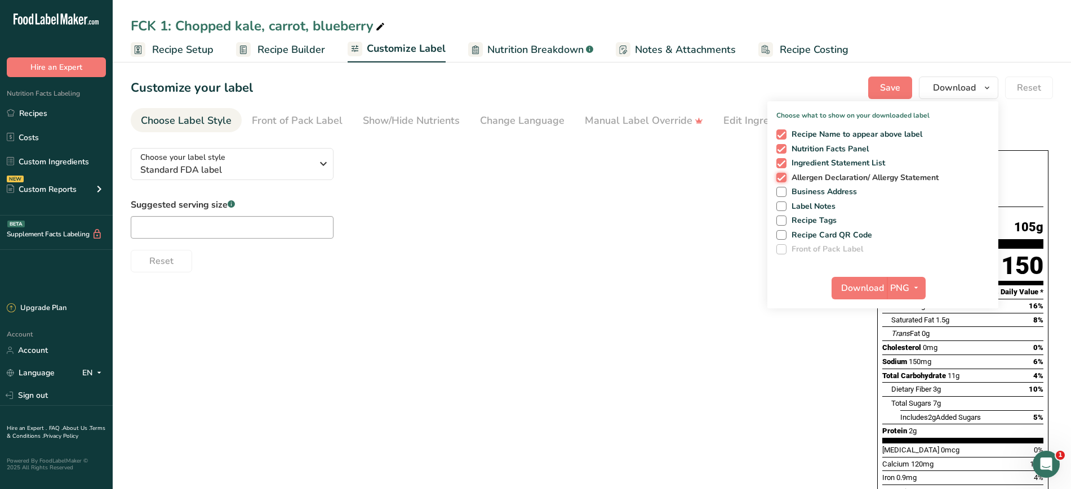
click at [783, 179] on input "Allergen Declaration/ Allergy Statement" at bounding box center [779, 177] width 7 height 7
checkbox input "false"
click at [797, 133] on span "Recipe Name to appear above label" at bounding box center [854, 135] width 136 height 10
click at [783, 133] on input "Recipe Name to appear above label" at bounding box center [779, 134] width 7 height 7
checkbox input "false"
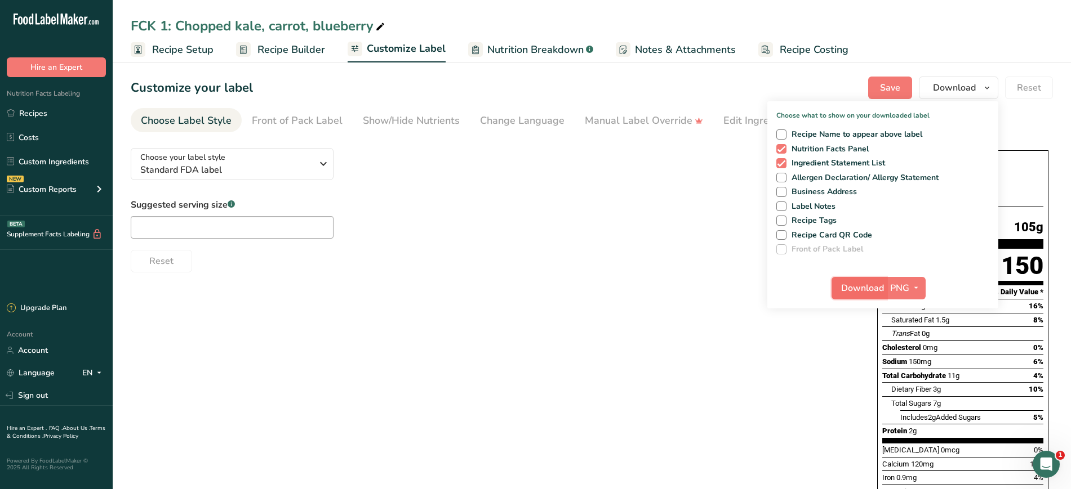
click at [855, 282] on span "Download" at bounding box center [862, 289] width 43 height 14
